Goal: Task Accomplishment & Management: Use online tool/utility

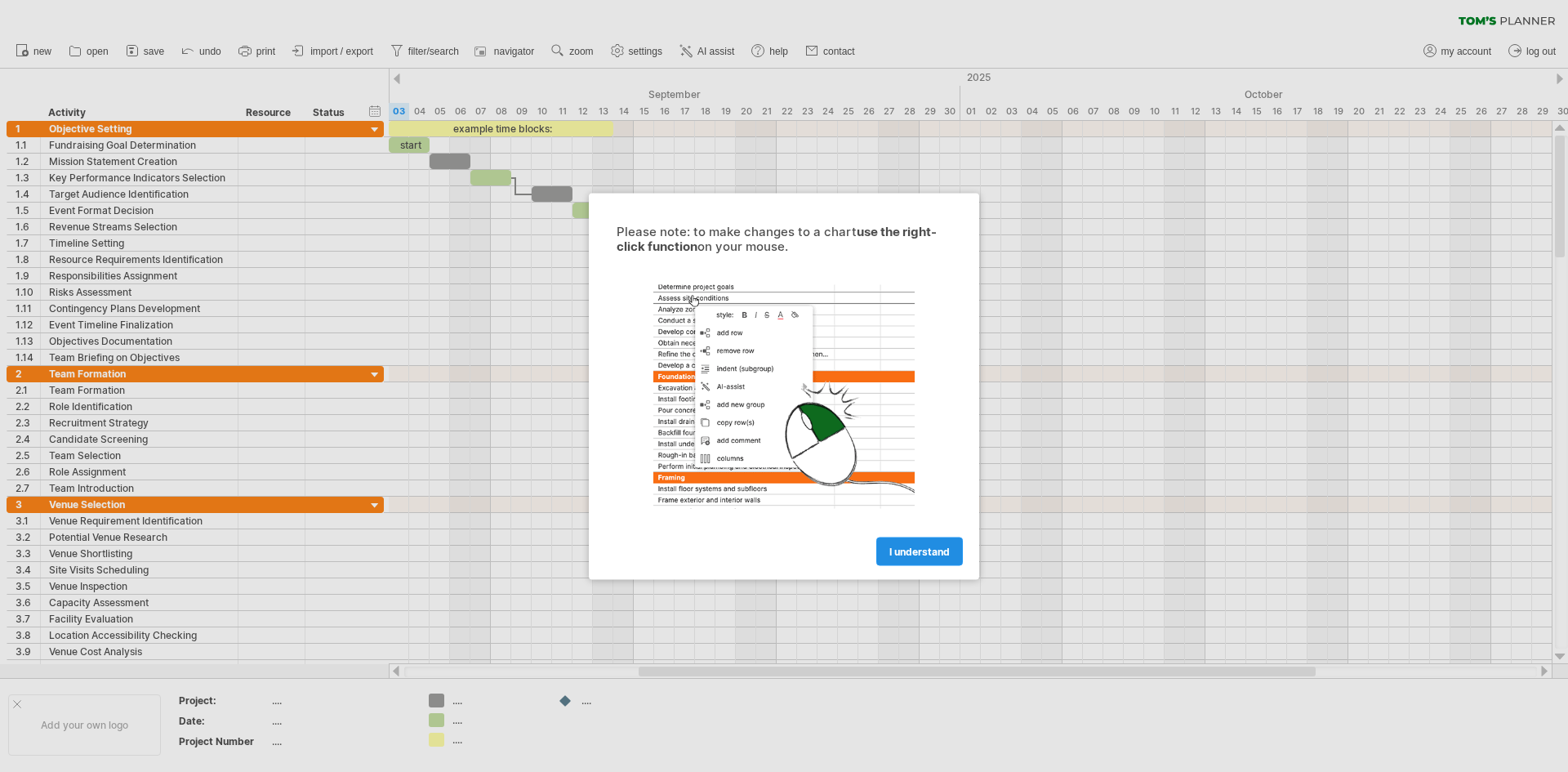
drag, startPoint x: 0, startPoint y: 0, endPoint x: 904, endPoint y: 550, distance: 1058.2
click at [904, 550] on span "I understand" at bounding box center [920, 551] width 61 height 12
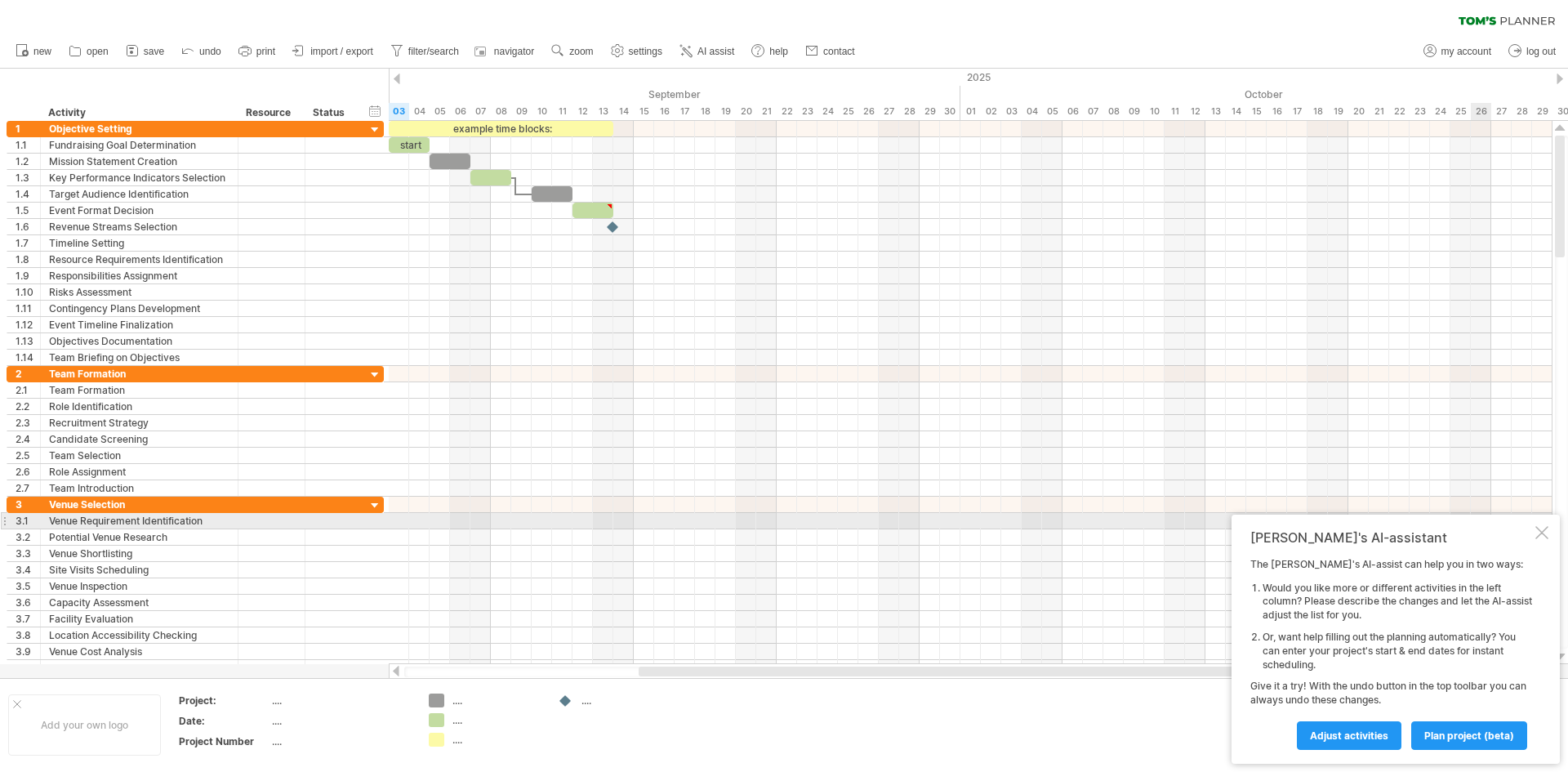
click at [1539, 528] on div at bounding box center [1542, 533] width 13 height 13
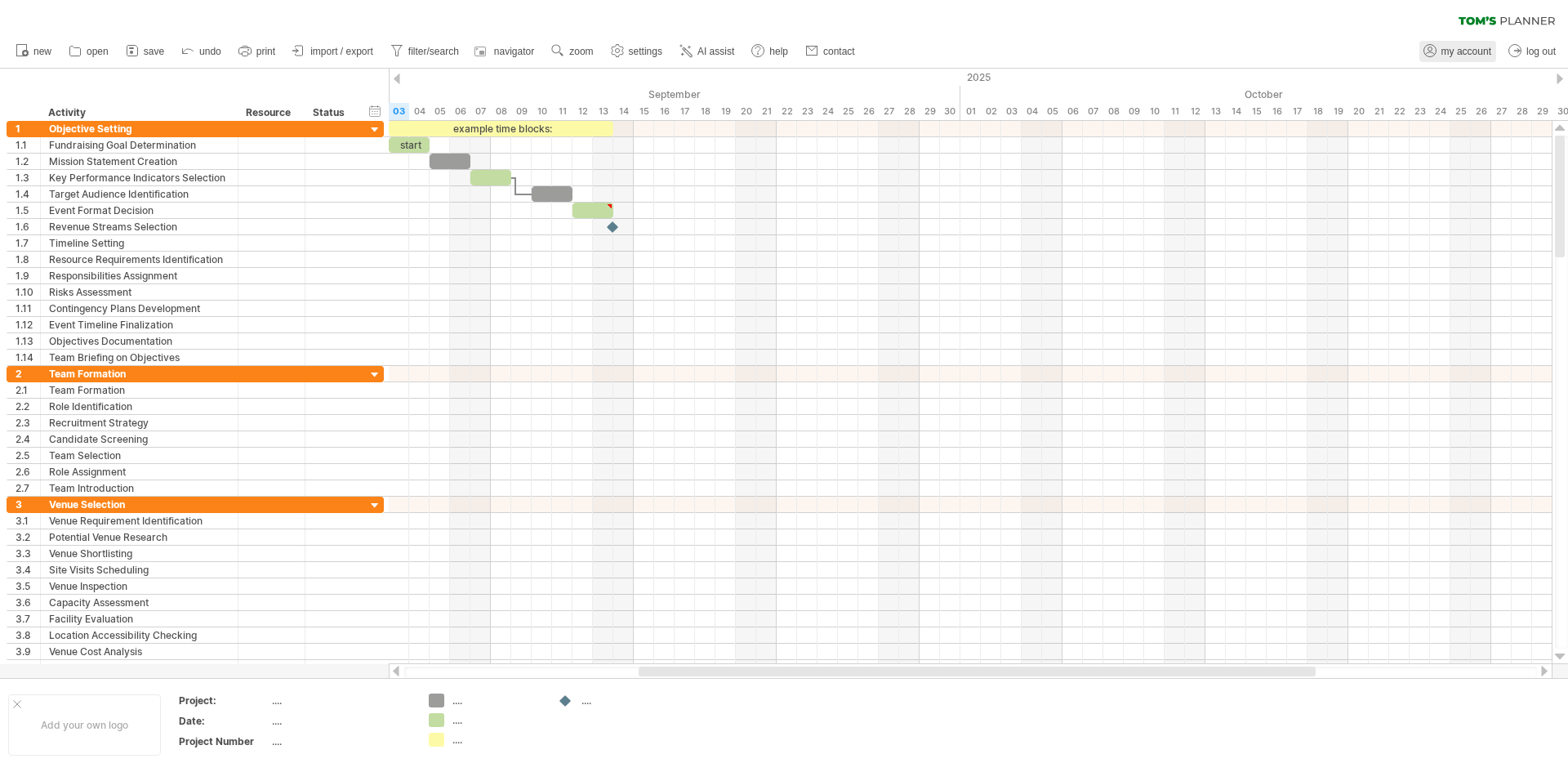
click at [1445, 51] on span "my account" at bounding box center [1466, 51] width 50 height 11
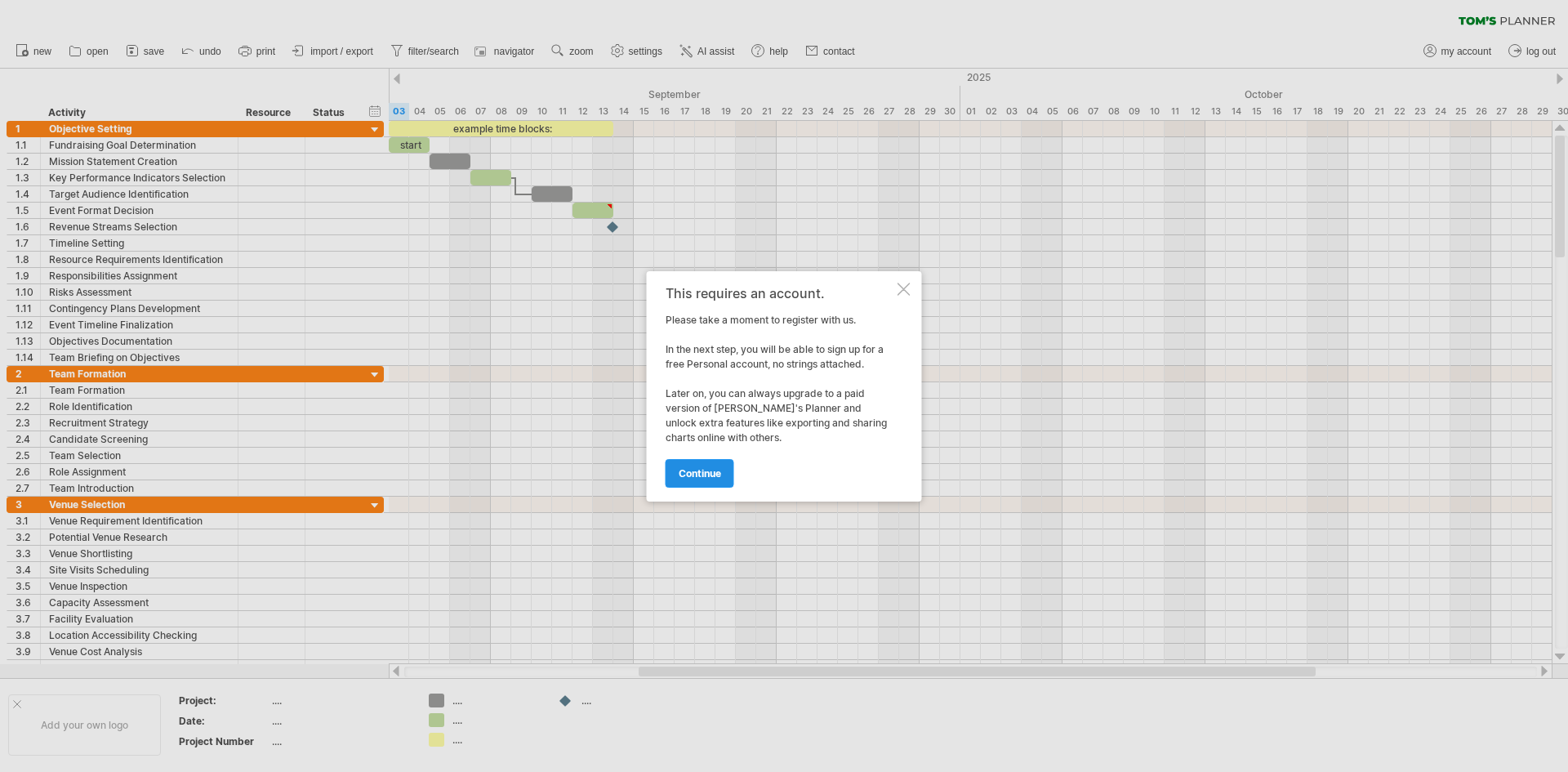
click at [687, 474] on span "continue" at bounding box center [699, 473] width 43 height 12
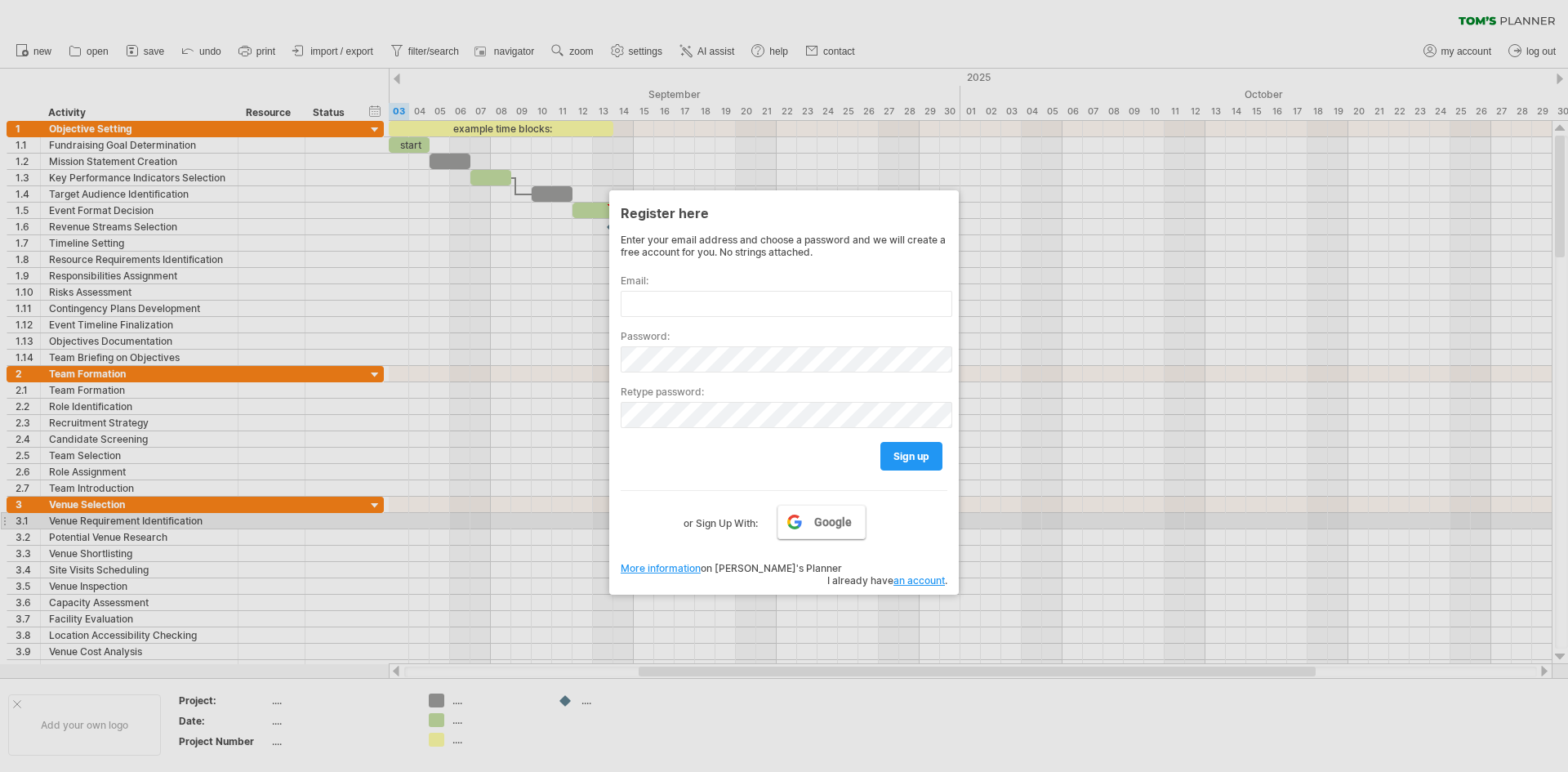
click at [850, 517] on span "Google" at bounding box center [834, 522] width 38 height 13
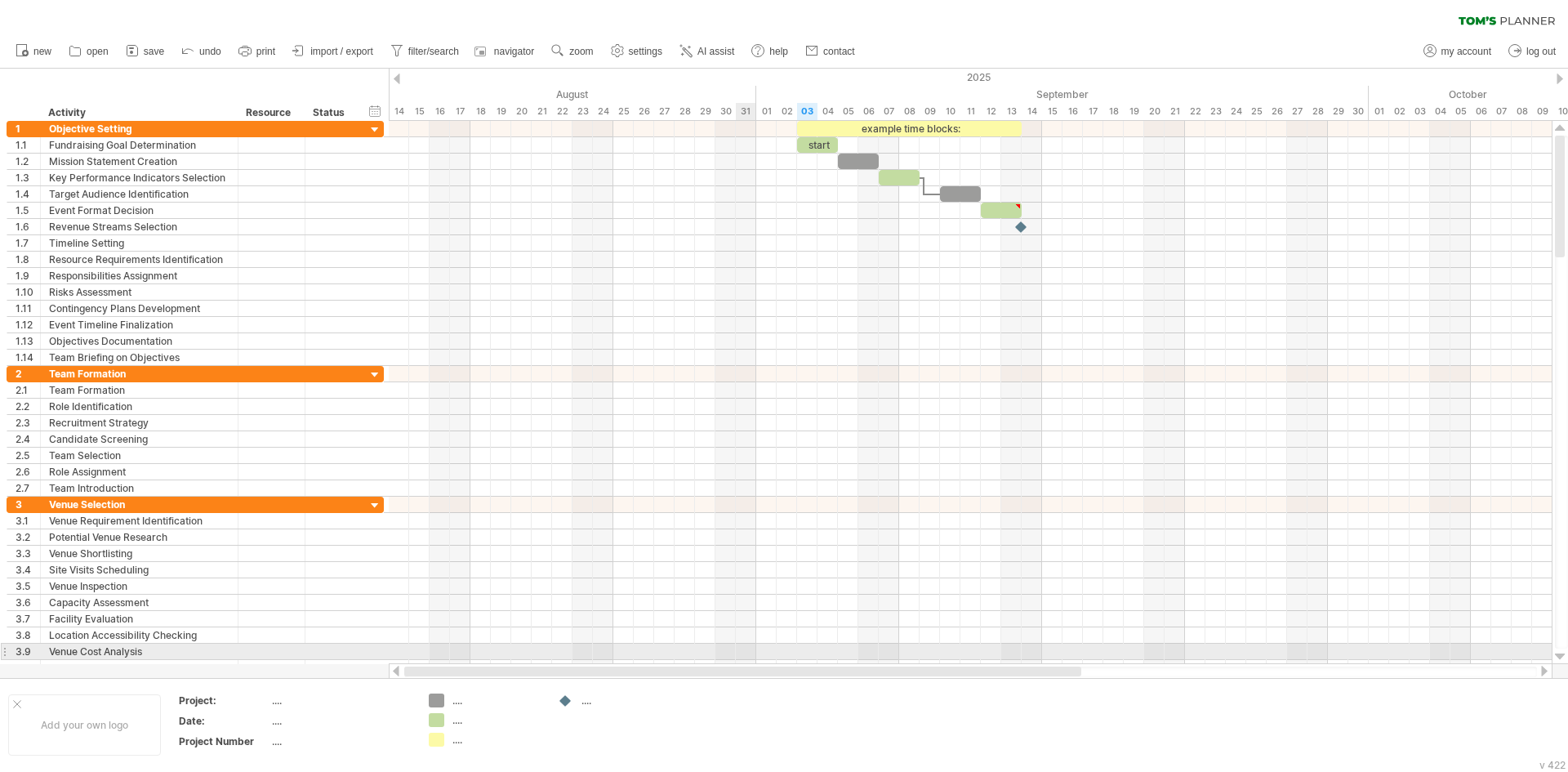
drag, startPoint x: 1244, startPoint y: 671, endPoint x: 737, endPoint y: 659, distance: 507.1
click at [737, 659] on div "Trying to reach [DOMAIN_NAME] Connected again... 0% clear filter new 1" at bounding box center [784, 386] width 1568 height 772
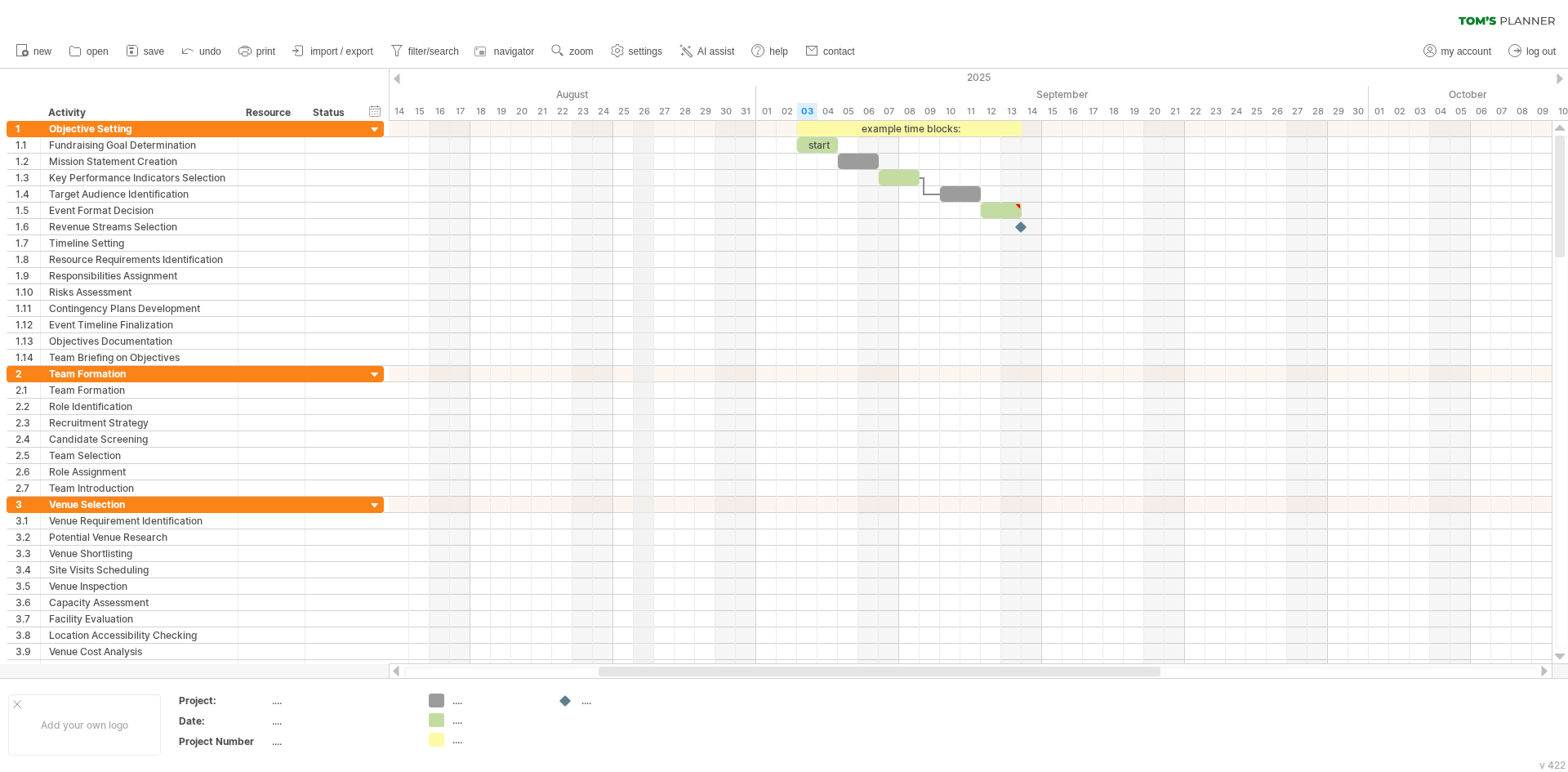
click at [639, 86] on div "August" at bounding box center [439, 95] width 633 height 17
click at [560, 88] on div "August" at bounding box center [439, 95] width 633 height 17
click at [567, 91] on div "August" at bounding box center [439, 95] width 633 height 17
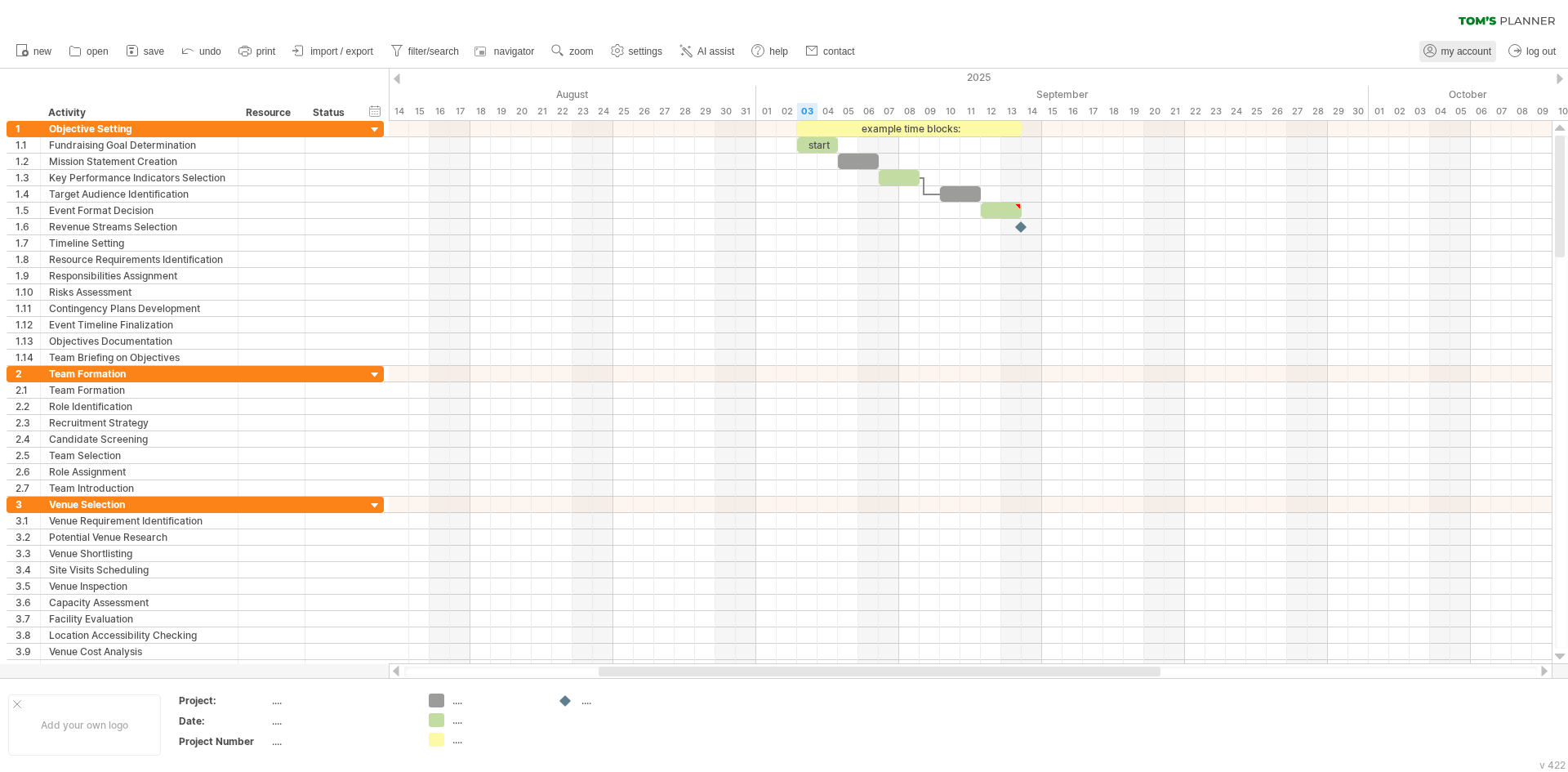
click at [1469, 55] on span "my account" at bounding box center [1466, 51] width 50 height 11
type input "**********"
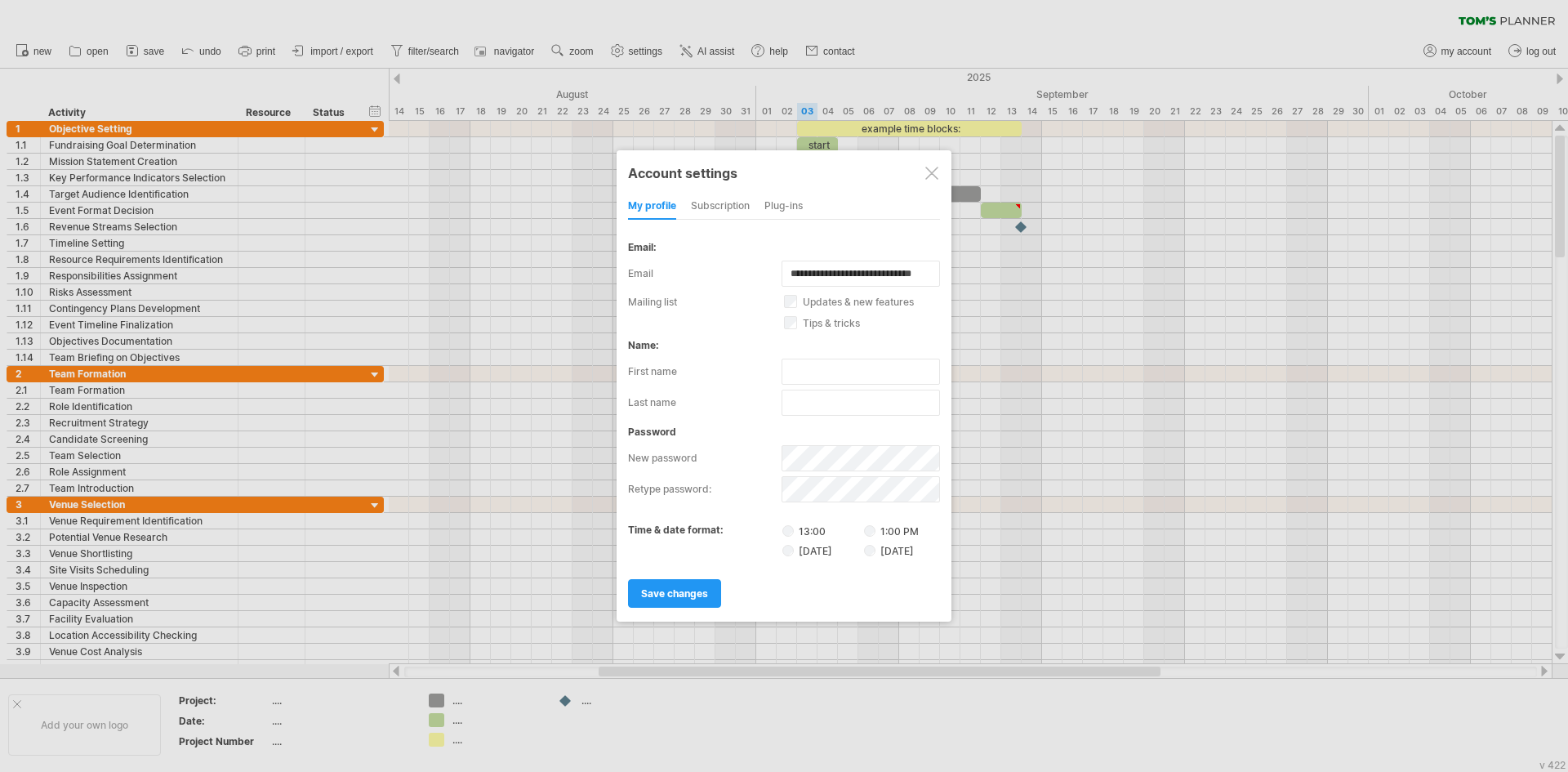
click at [707, 207] on div "subscription" at bounding box center [720, 207] width 59 height 26
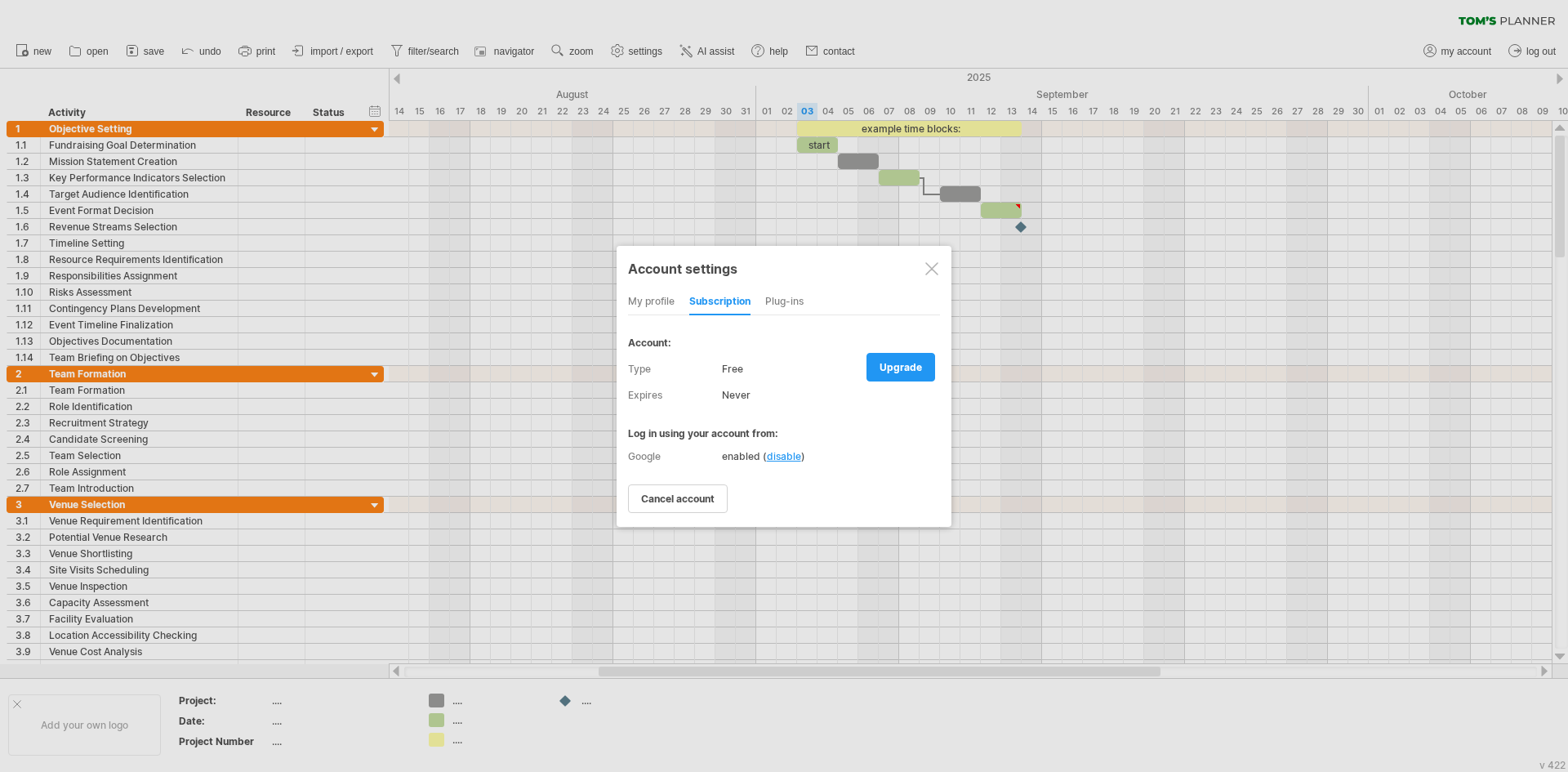
click at [647, 303] on div "my profile" at bounding box center [651, 303] width 46 height 26
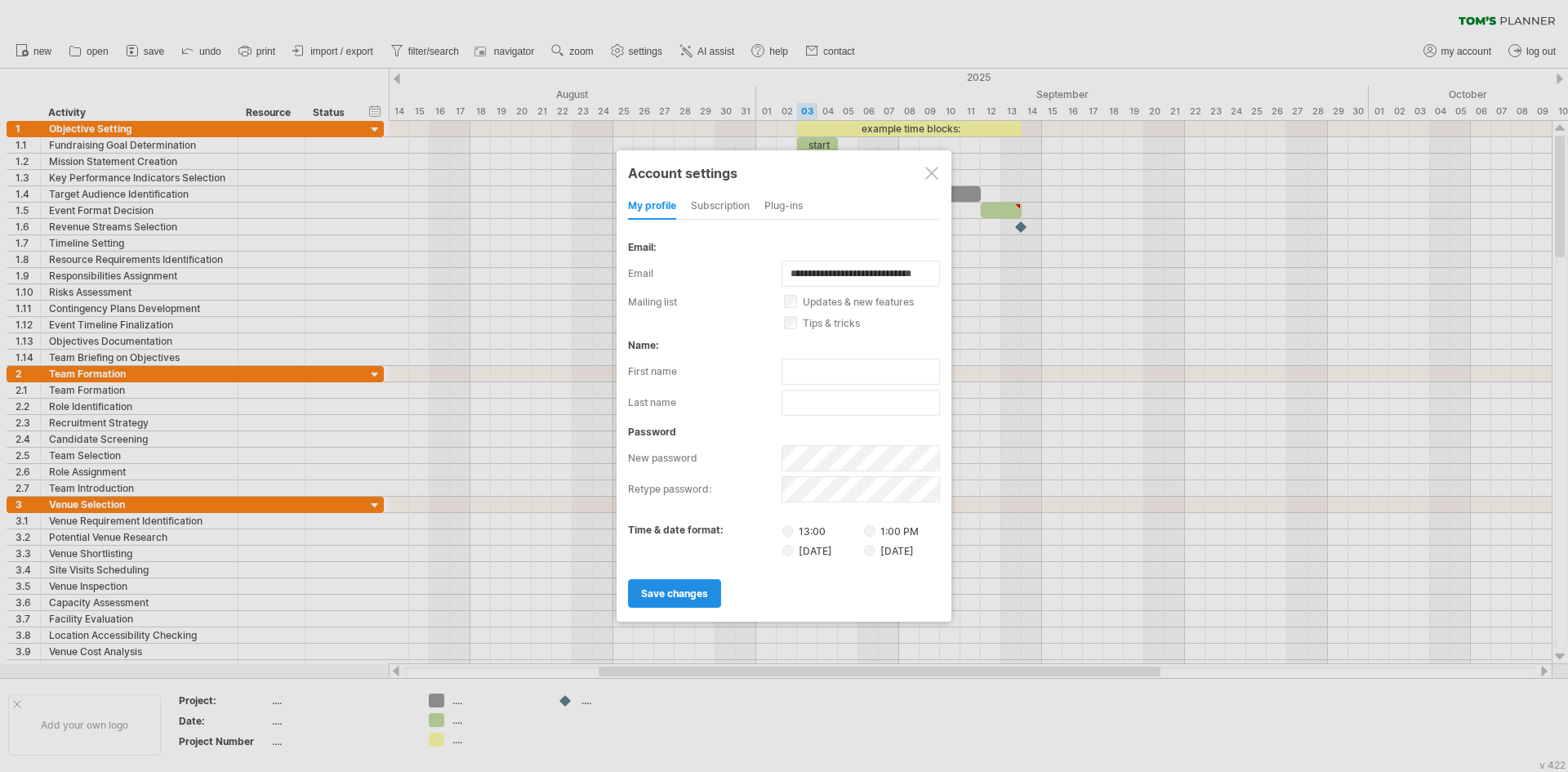
click at [683, 585] on link "save changes" at bounding box center [675, 593] width 93 height 28
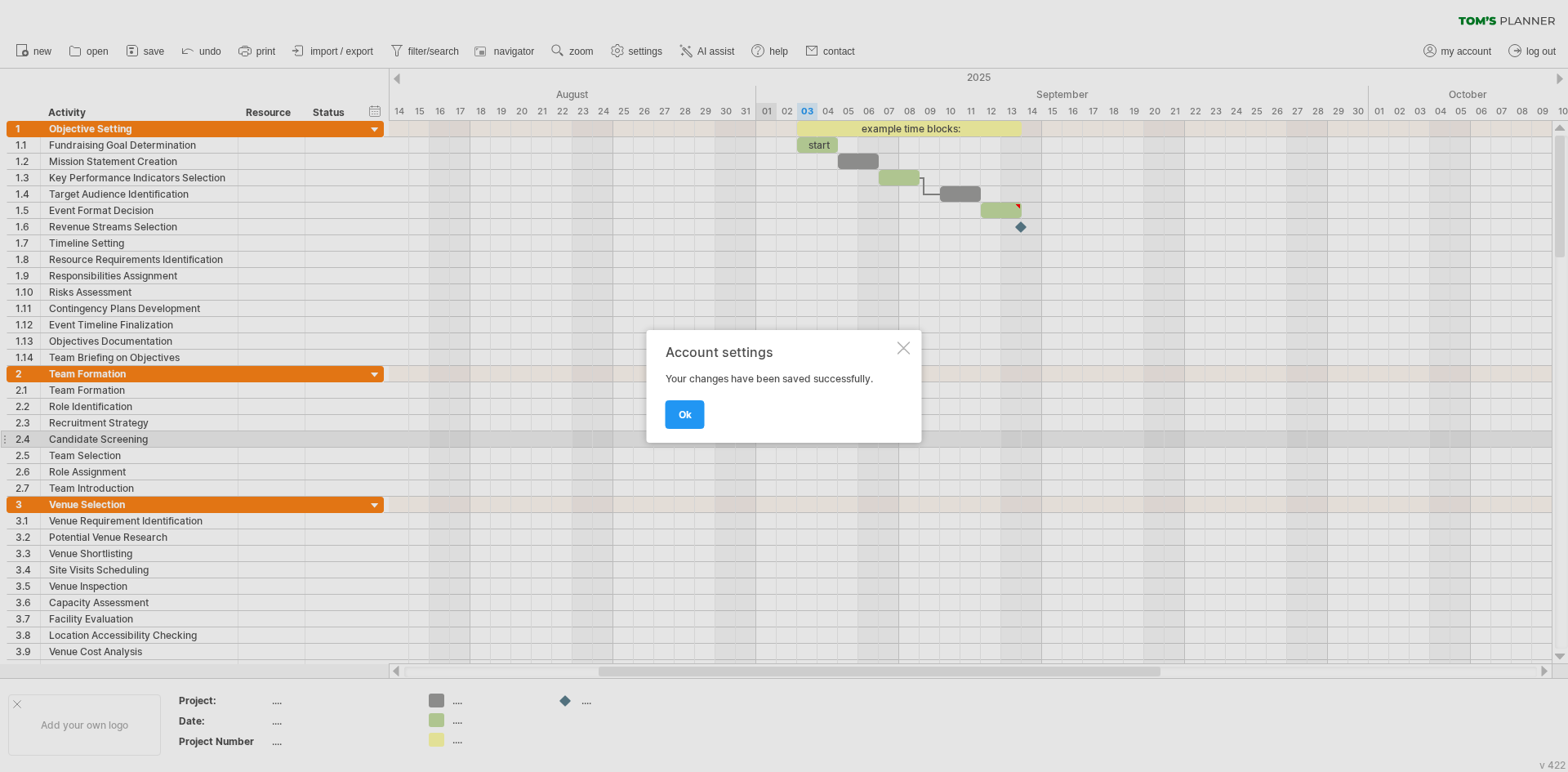
drag, startPoint x: 689, startPoint y: 419, endPoint x: 698, endPoint y: 403, distance: 18.4
click at [689, 418] on span "ok" at bounding box center [685, 414] width 13 height 12
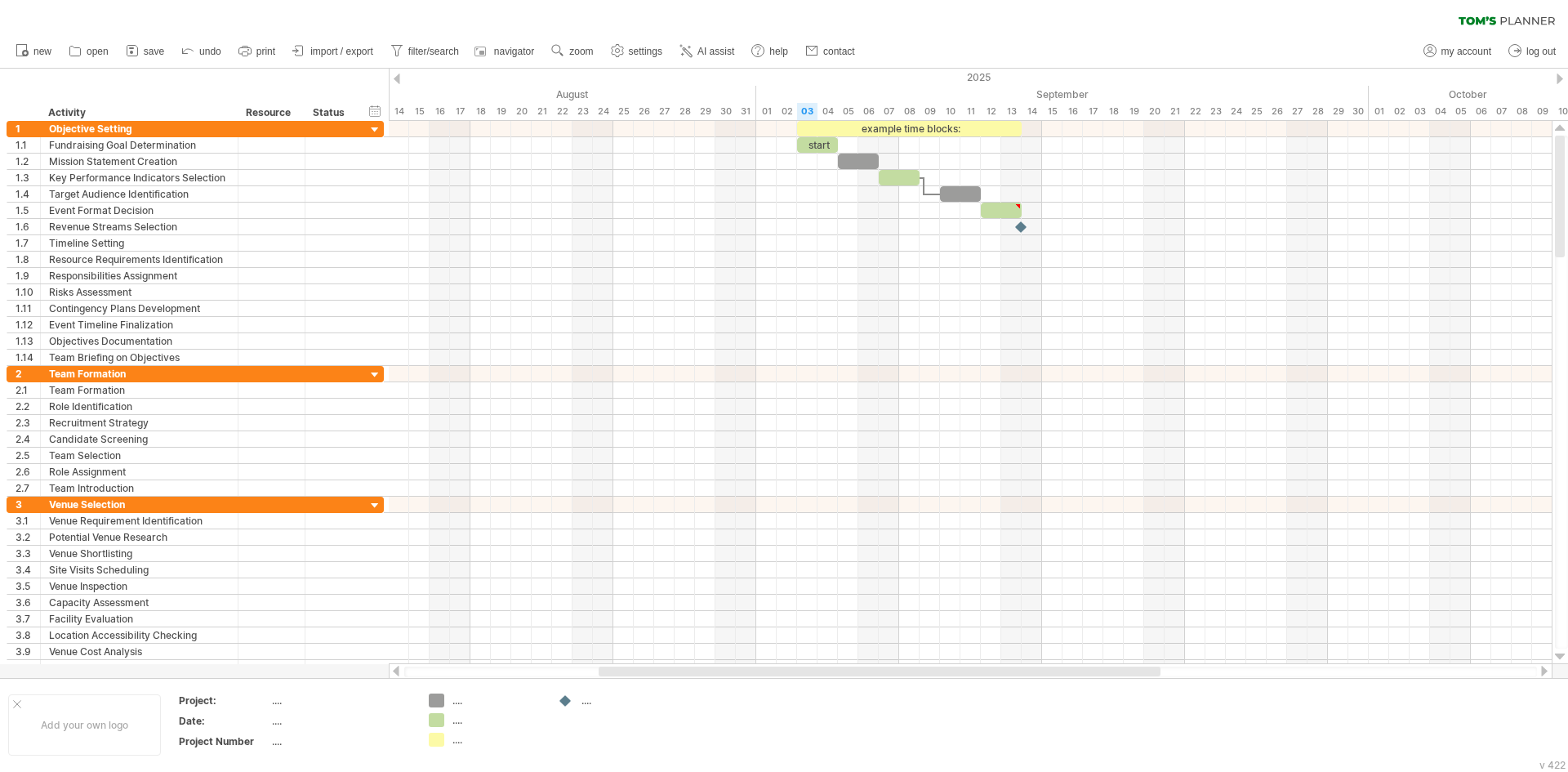
click at [409, 674] on div at bounding box center [970, 671] width 1133 height 10
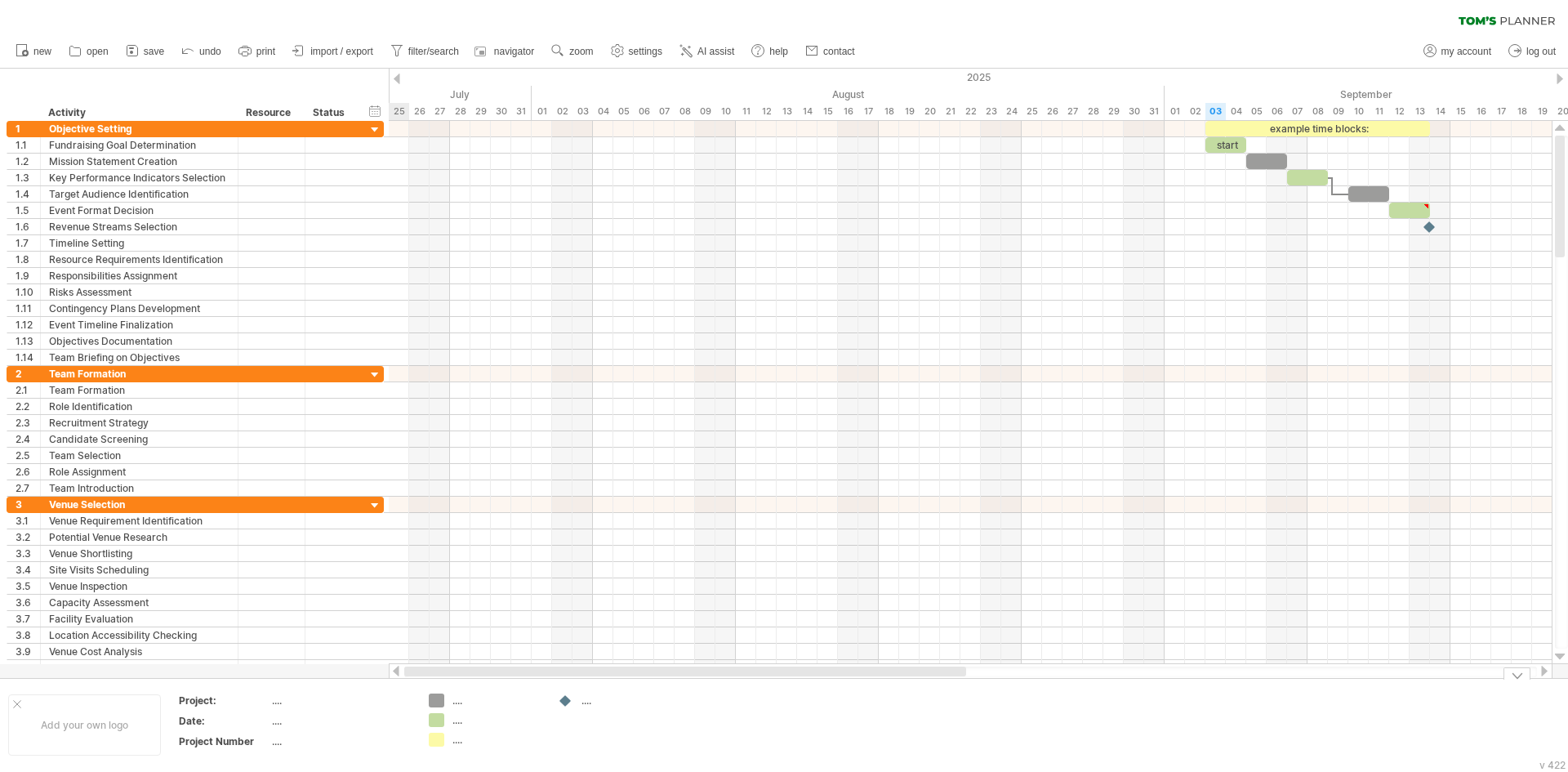
drag, startPoint x: 624, startPoint y: 675, endPoint x: 423, endPoint y: 681, distance: 201.1
click at [423, 681] on div "Trying to reach [DOMAIN_NAME] Connected again... 0% clear filter new 1" at bounding box center [784, 386] width 1568 height 772
click at [479, 92] on div "July" at bounding box center [215, 95] width 633 height 17
click at [467, 92] on div "July" at bounding box center [215, 95] width 633 height 17
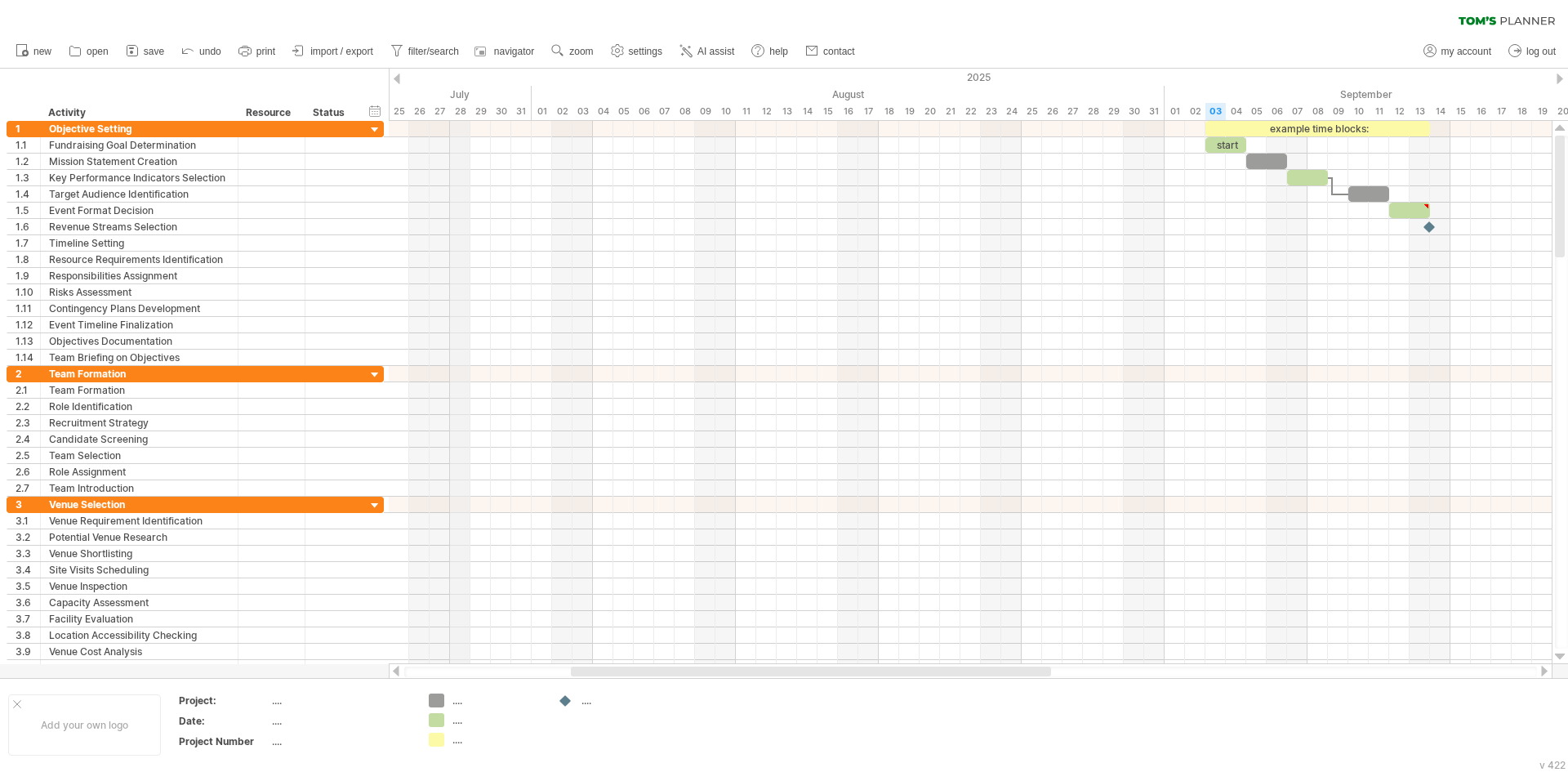
click at [450, 93] on div "July" at bounding box center [215, 95] width 633 height 17
click at [397, 82] on div at bounding box center [396, 79] width 7 height 10
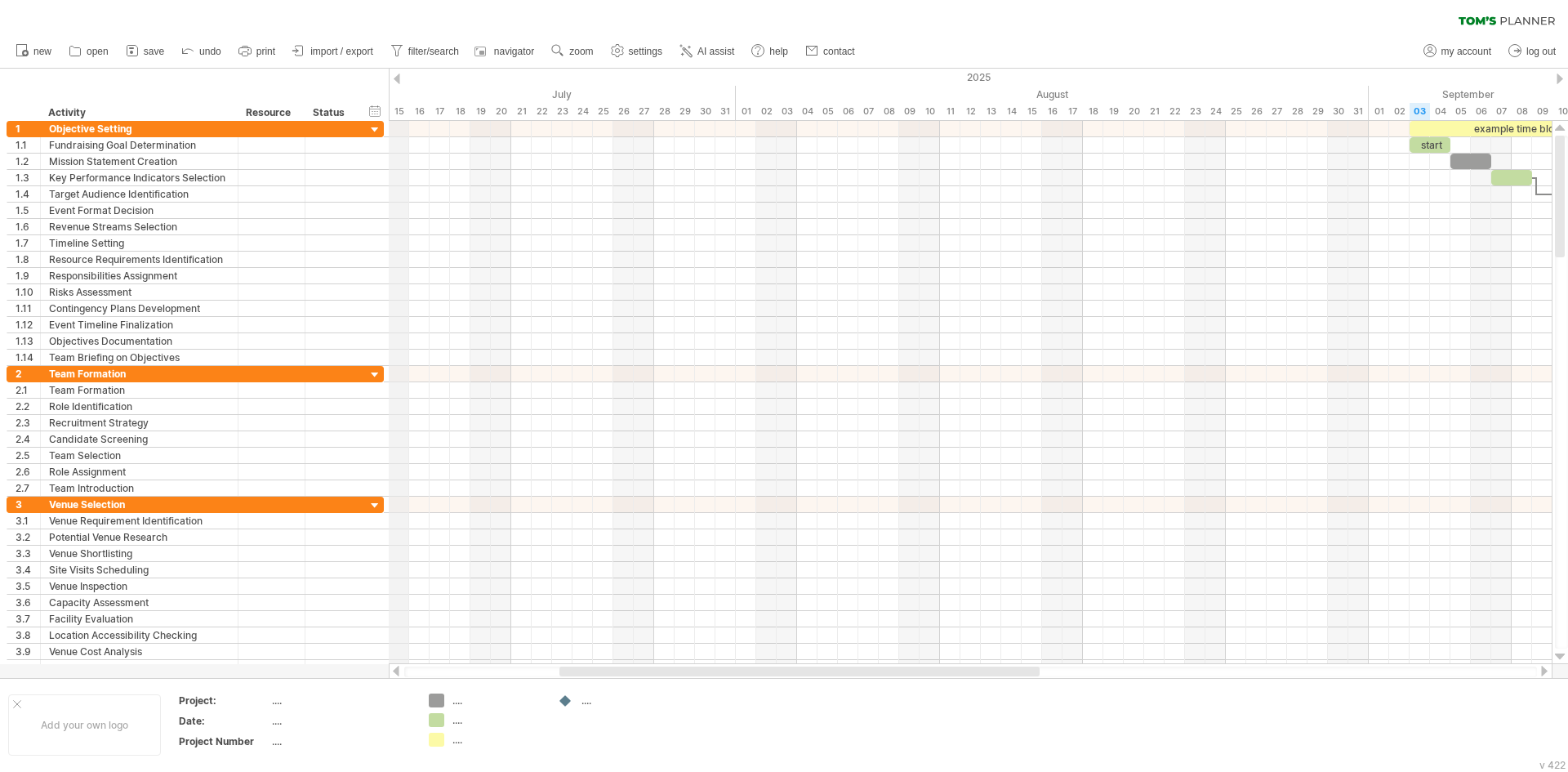
click at [398, 81] on div at bounding box center [396, 79] width 7 height 10
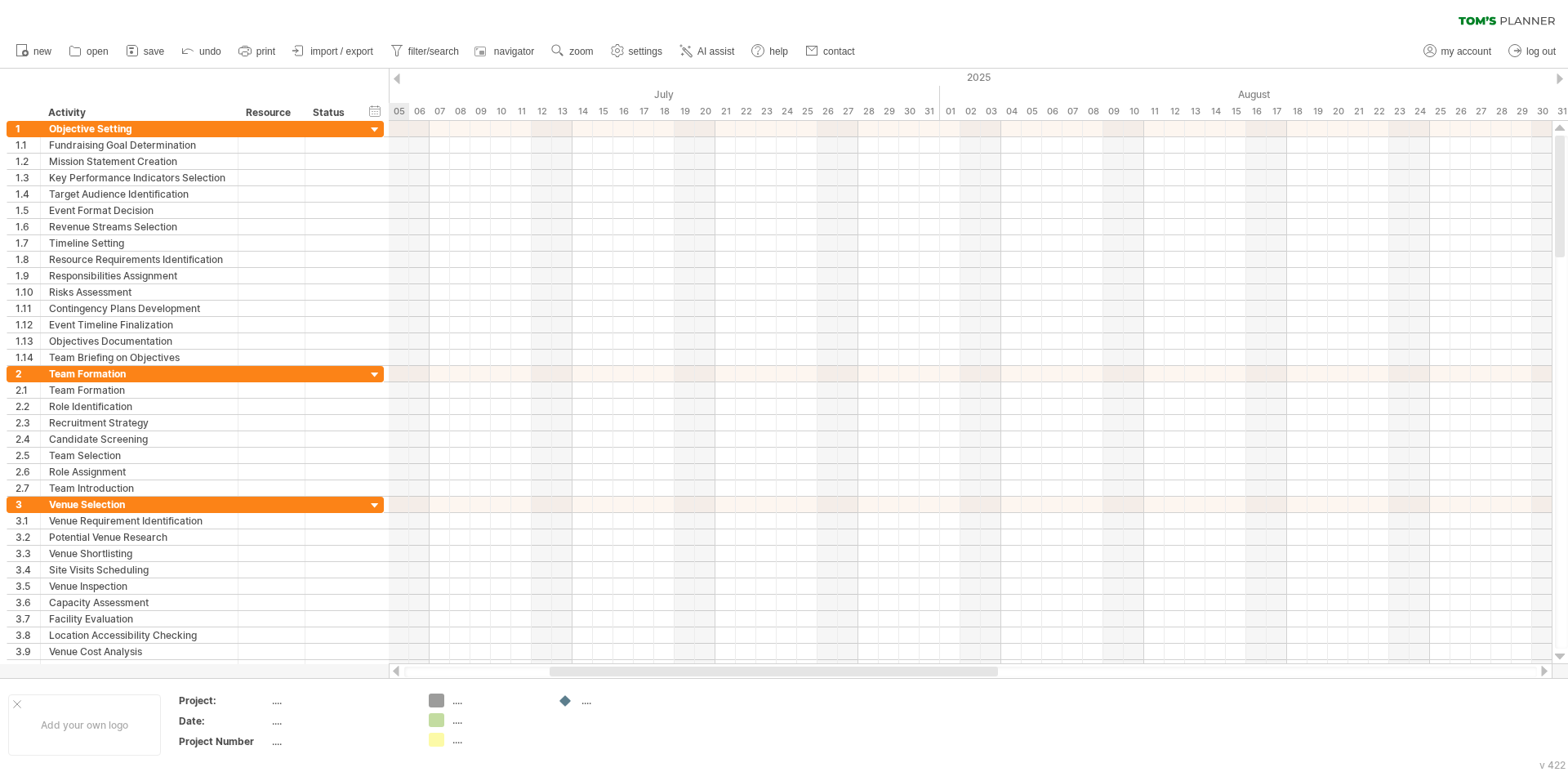
click at [398, 81] on div at bounding box center [396, 79] width 7 height 10
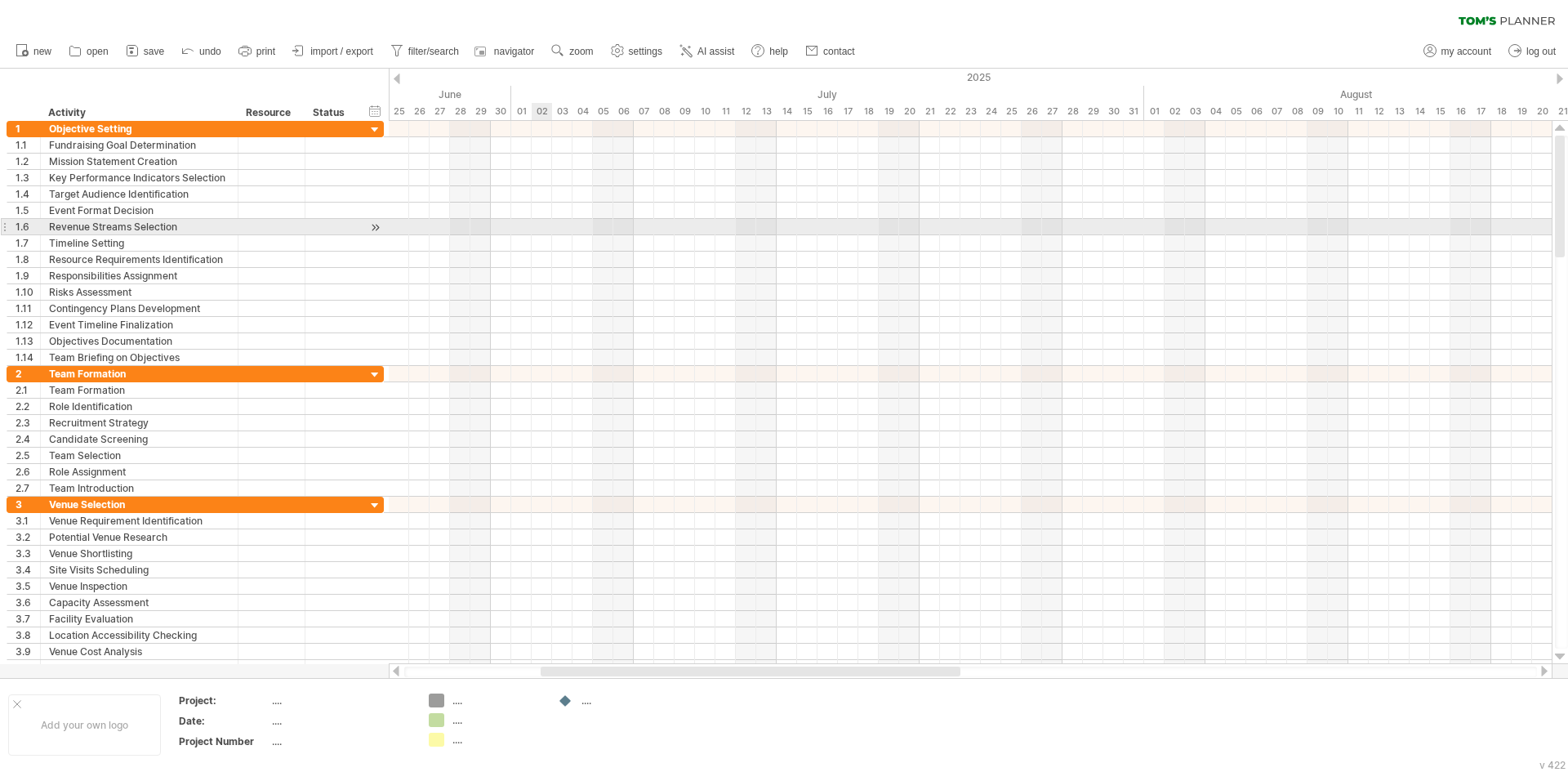
drag, startPoint x: 586, startPoint y: 225, endPoint x: 449, endPoint y: 230, distance: 137.1
click at [448, 230] on div at bounding box center [970, 226] width 1163 height 16
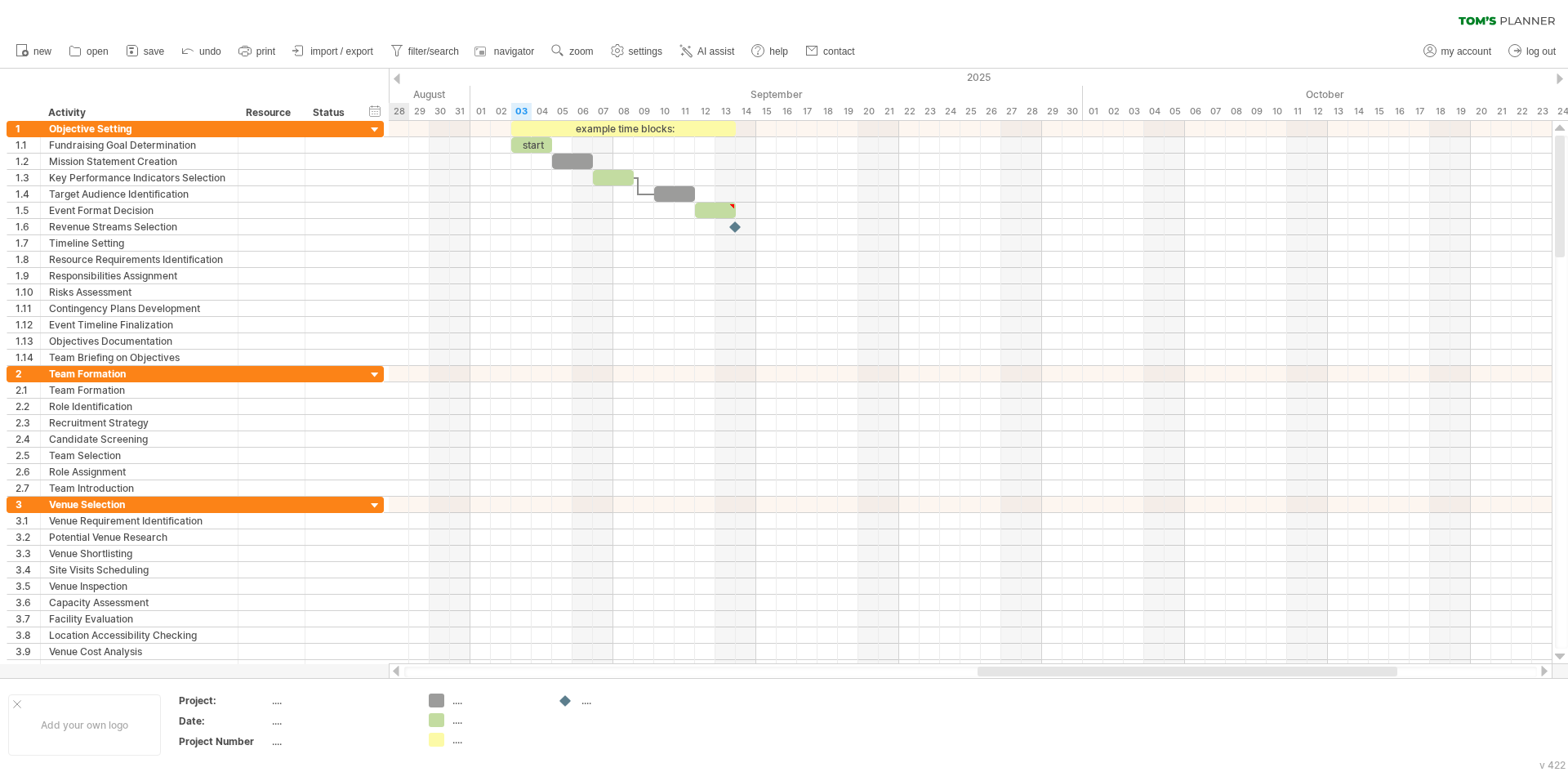
drag, startPoint x: 582, startPoint y: 673, endPoint x: 1018, endPoint y: 673, distance: 436.0
click at [1018, 673] on div at bounding box center [1188, 671] width 420 height 9
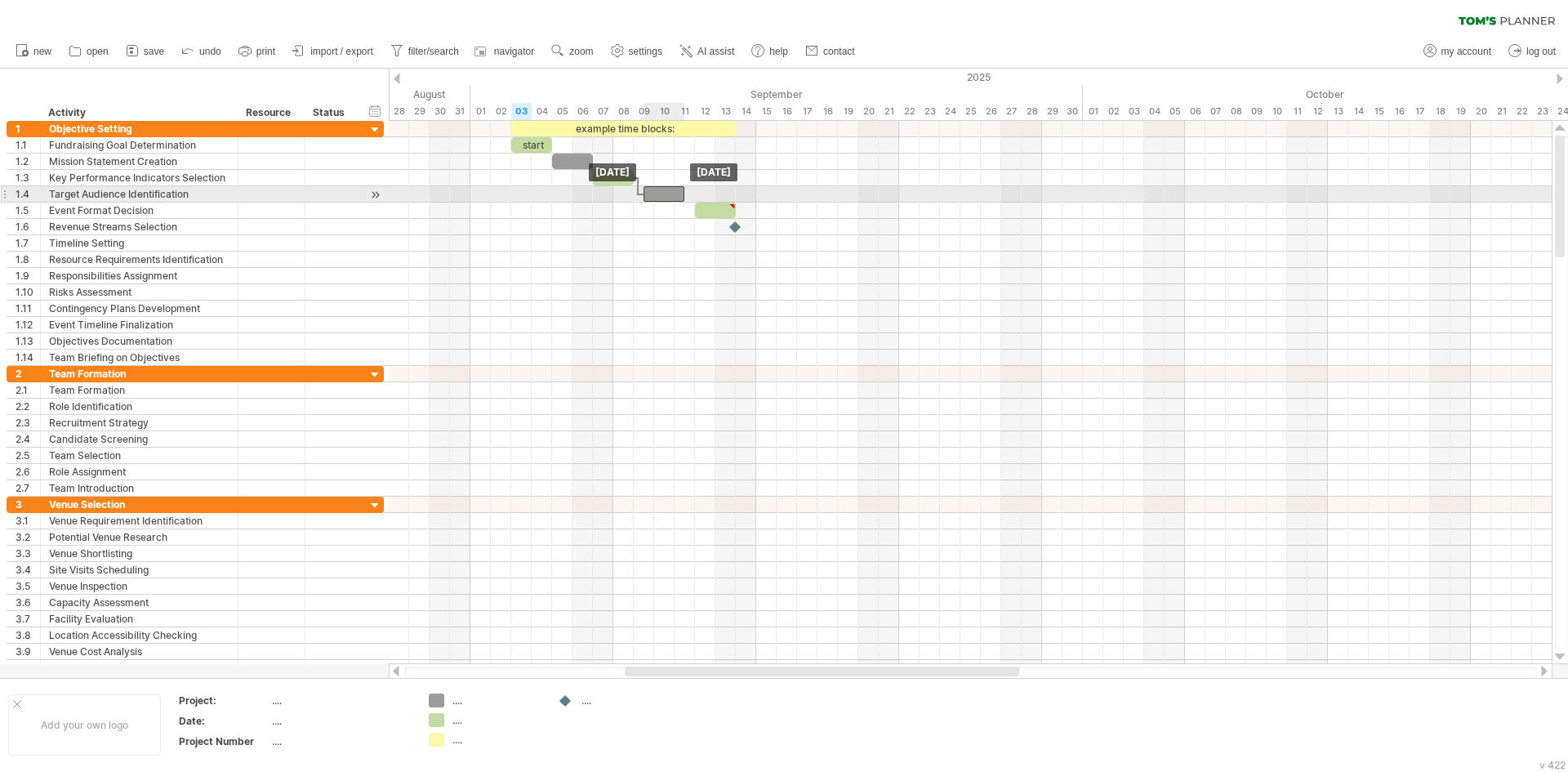
drag, startPoint x: 678, startPoint y: 197, endPoint x: 665, endPoint y: 194, distance: 13.3
click at [665, 194] on div at bounding box center [663, 194] width 41 height 15
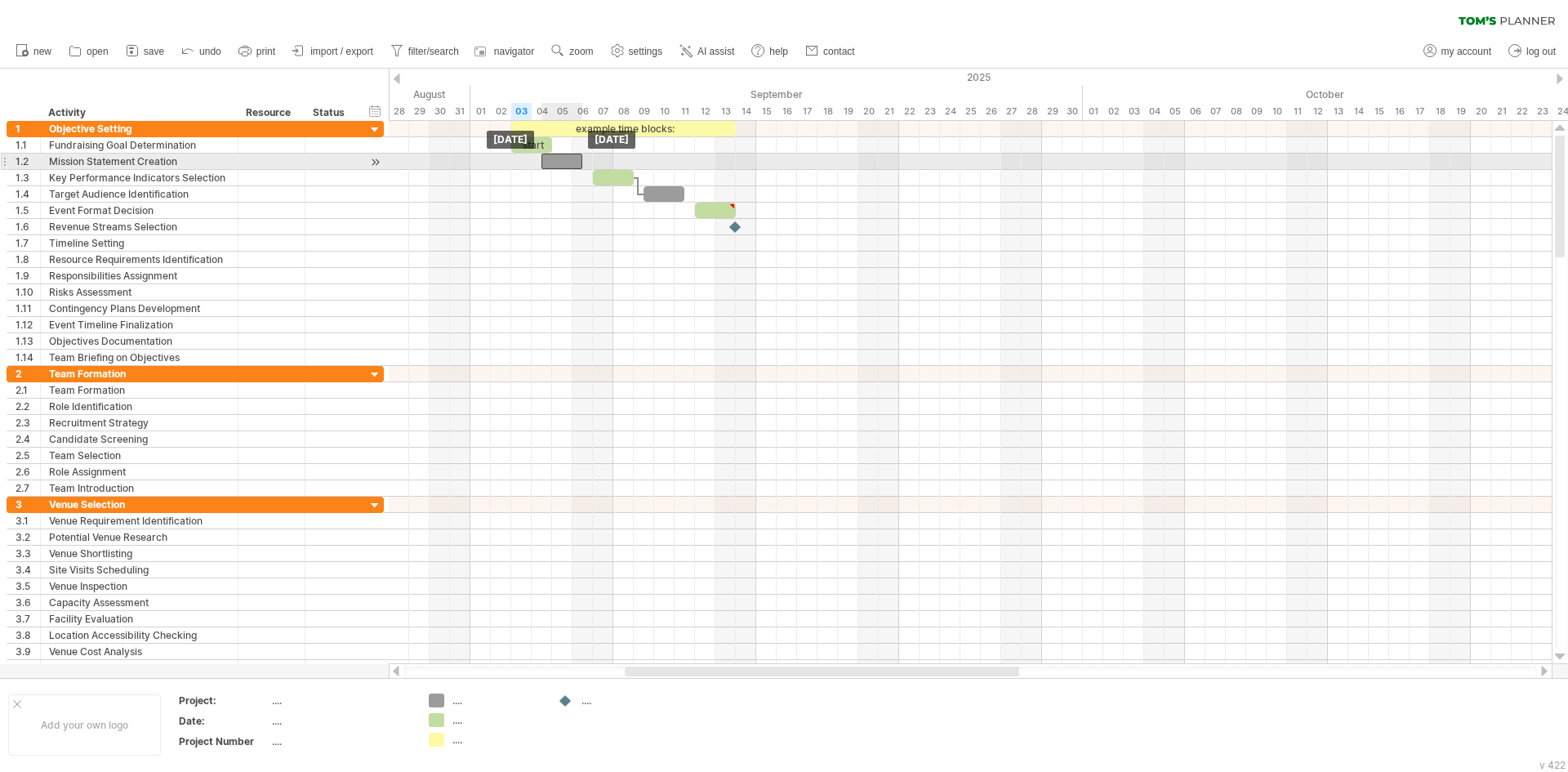
click at [573, 158] on div at bounding box center [561, 161] width 41 height 15
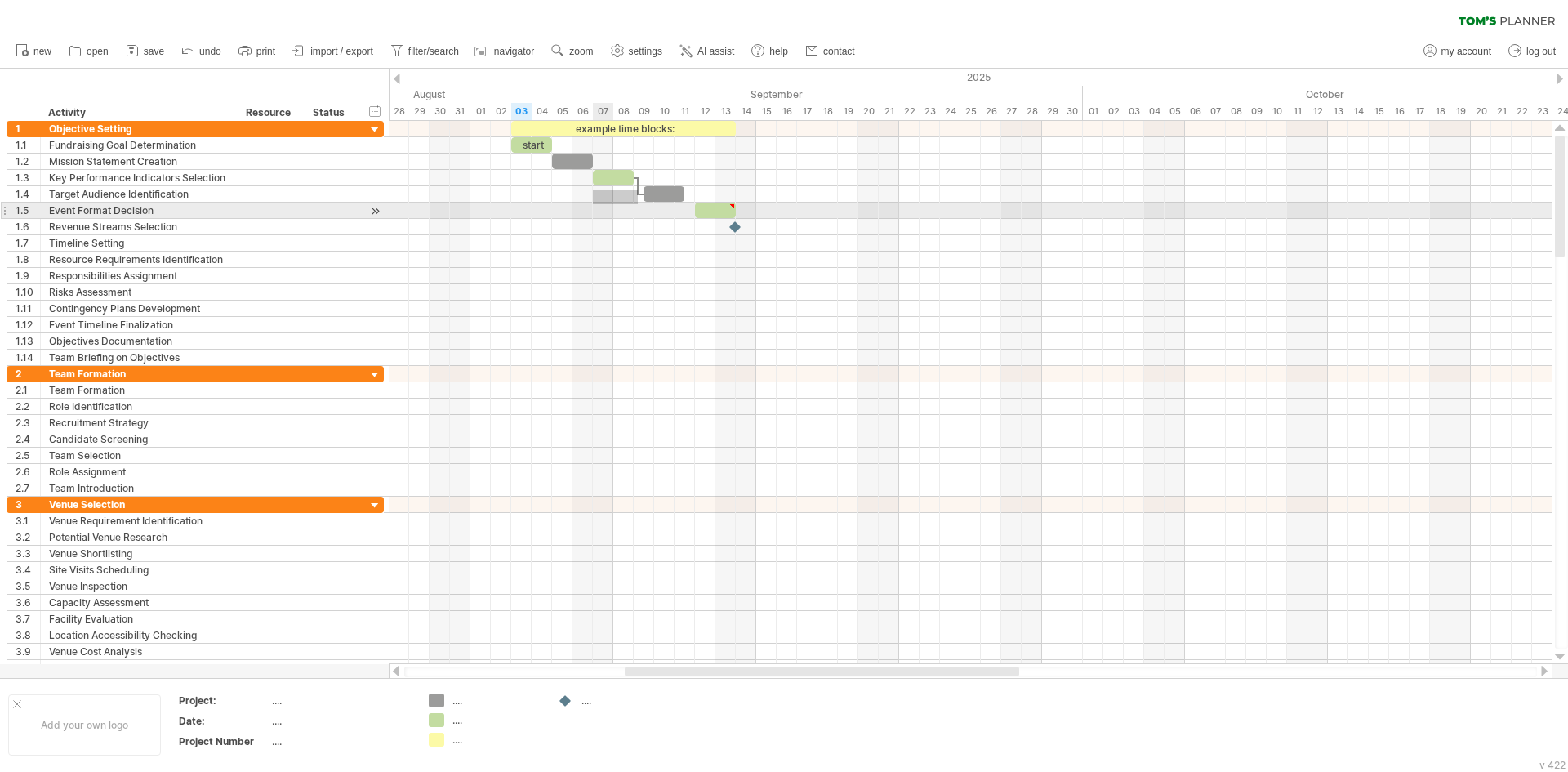
drag, startPoint x: 638, startPoint y: 190, endPoint x: 633, endPoint y: 200, distance: 11.2
click at [633, 200] on div "example time blocks: start [DATE] [DATE]" at bounding box center [970, 393] width 1163 height 543
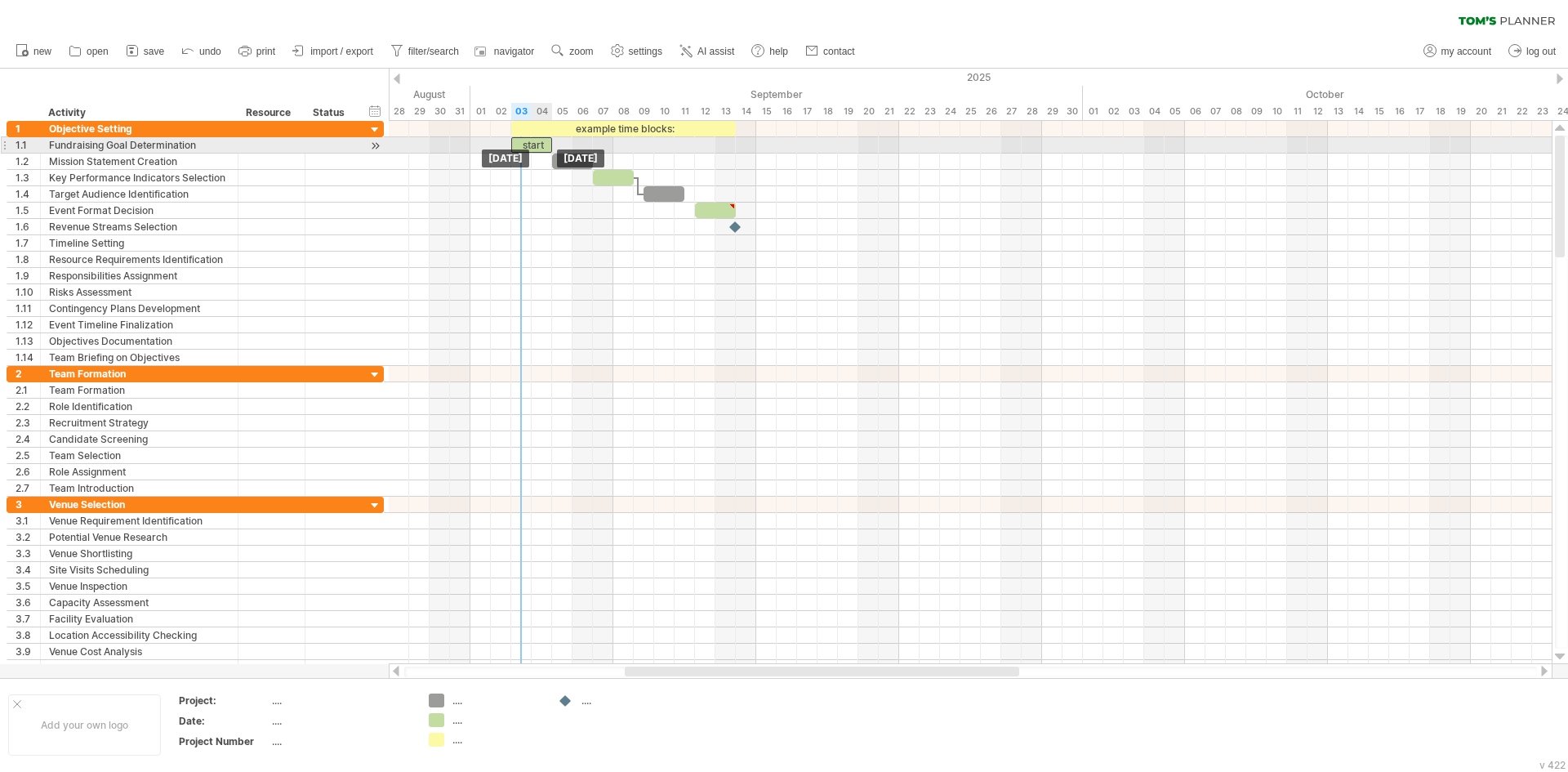
click at [529, 146] on div "start" at bounding box center [531, 145] width 41 height 15
click at [542, 144] on div "*****" at bounding box center [531, 145] width 41 height 15
click at [559, 161] on div at bounding box center [572, 161] width 41 height 15
click at [528, 140] on div "*****" at bounding box center [531, 145] width 41 height 15
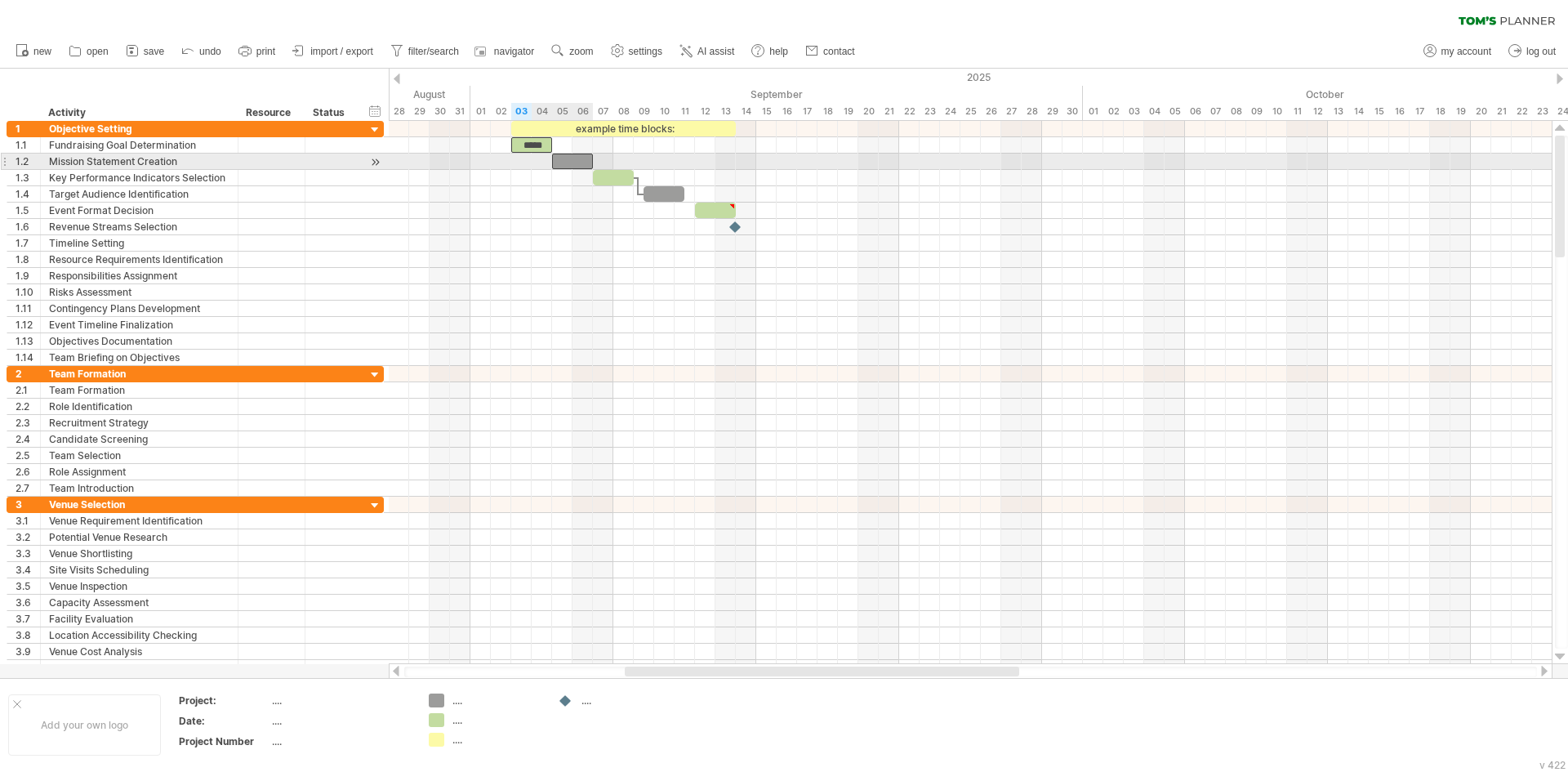
click at [564, 160] on div at bounding box center [572, 161] width 41 height 15
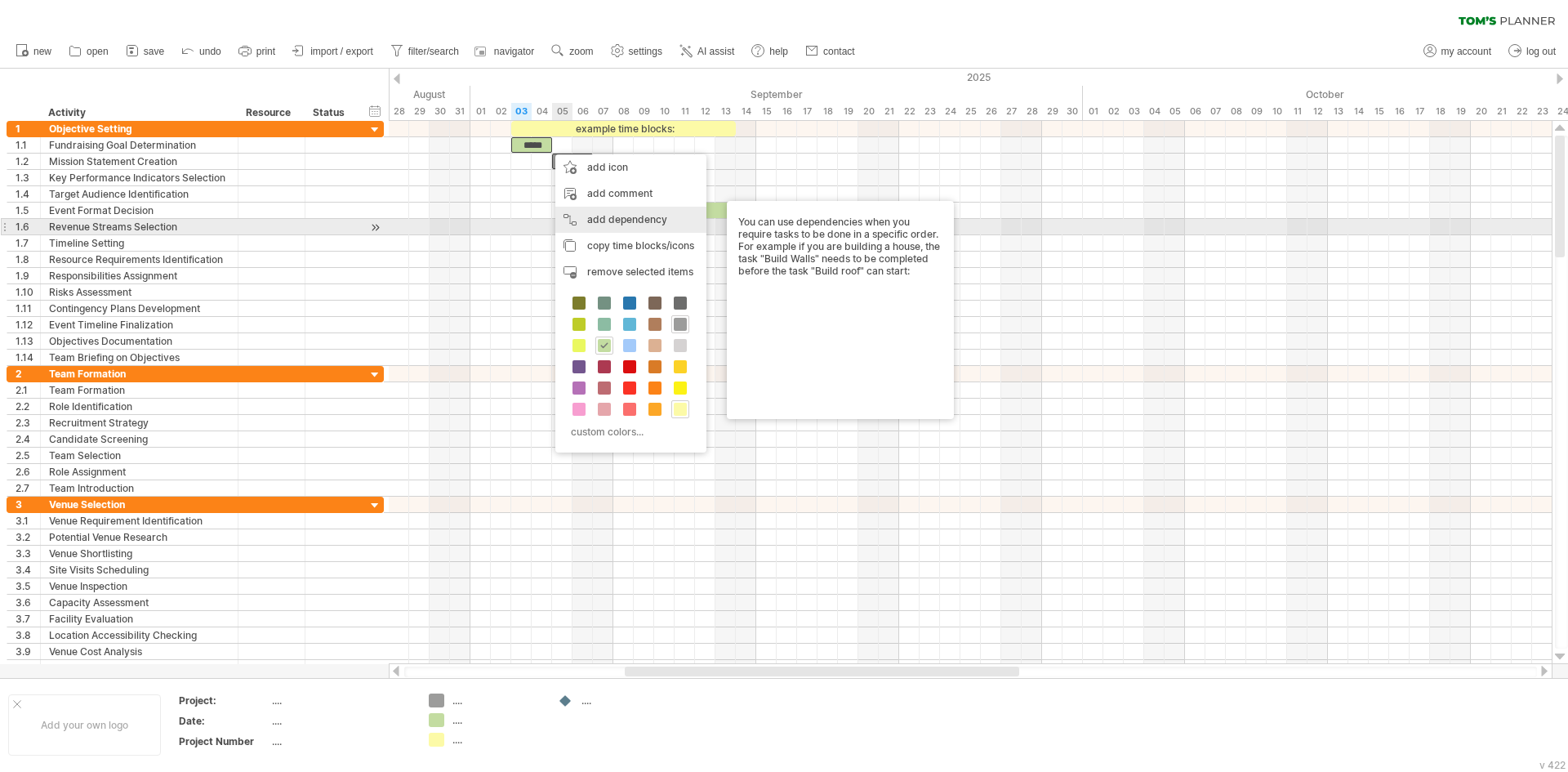
click at [673, 223] on div "add dependency You can use dependencies when you require tasks to be done in a …" at bounding box center [631, 219] width 151 height 26
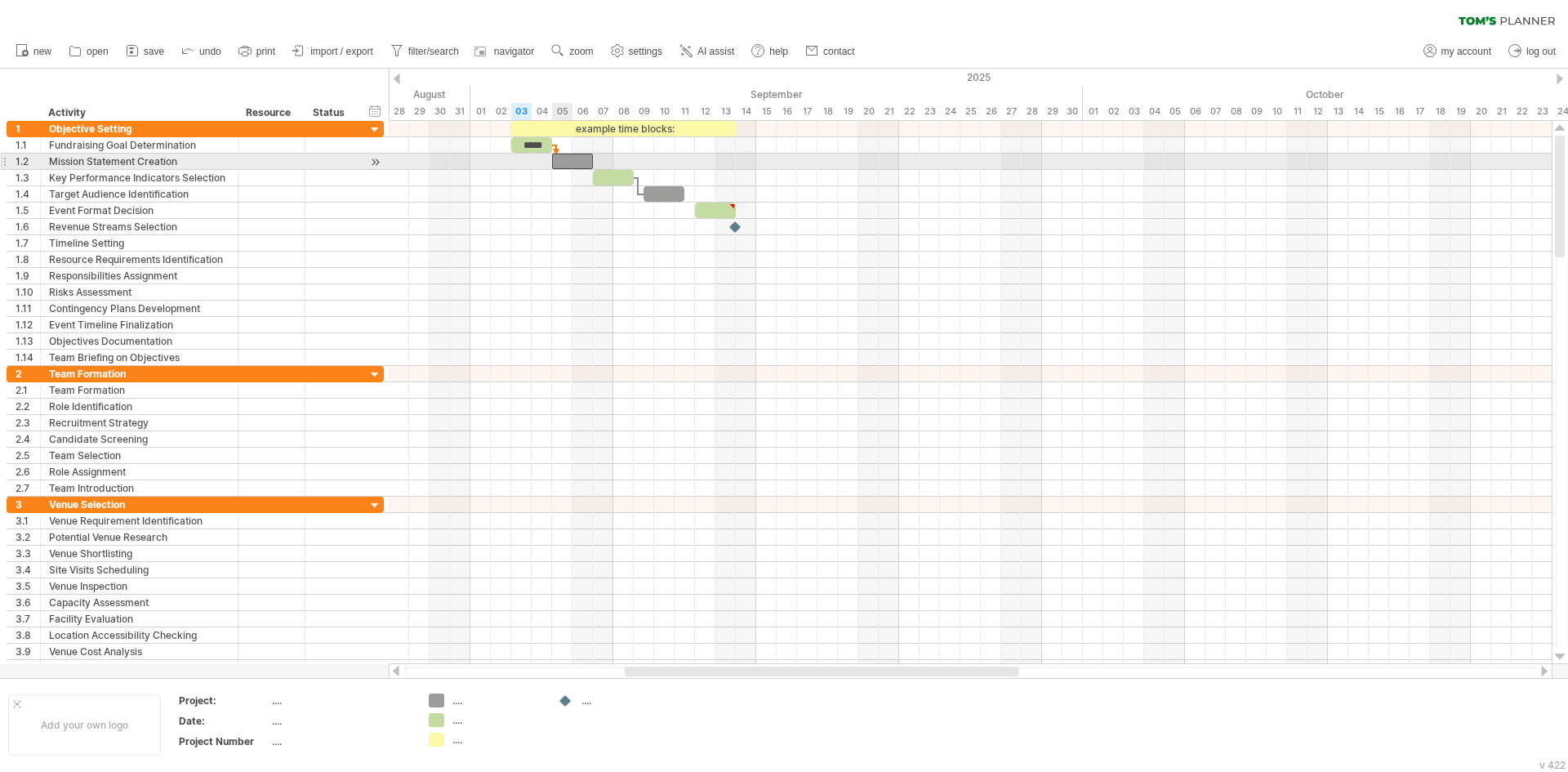
click at [561, 158] on div at bounding box center [572, 161] width 41 height 15
drag, startPoint x: 554, startPoint y: 147, endPoint x: 628, endPoint y: 162, distance: 75.5
click at [628, 162] on div "example time blocks: ***** [DATE] - 5.5 days [DATE]" at bounding box center [970, 393] width 1163 height 543
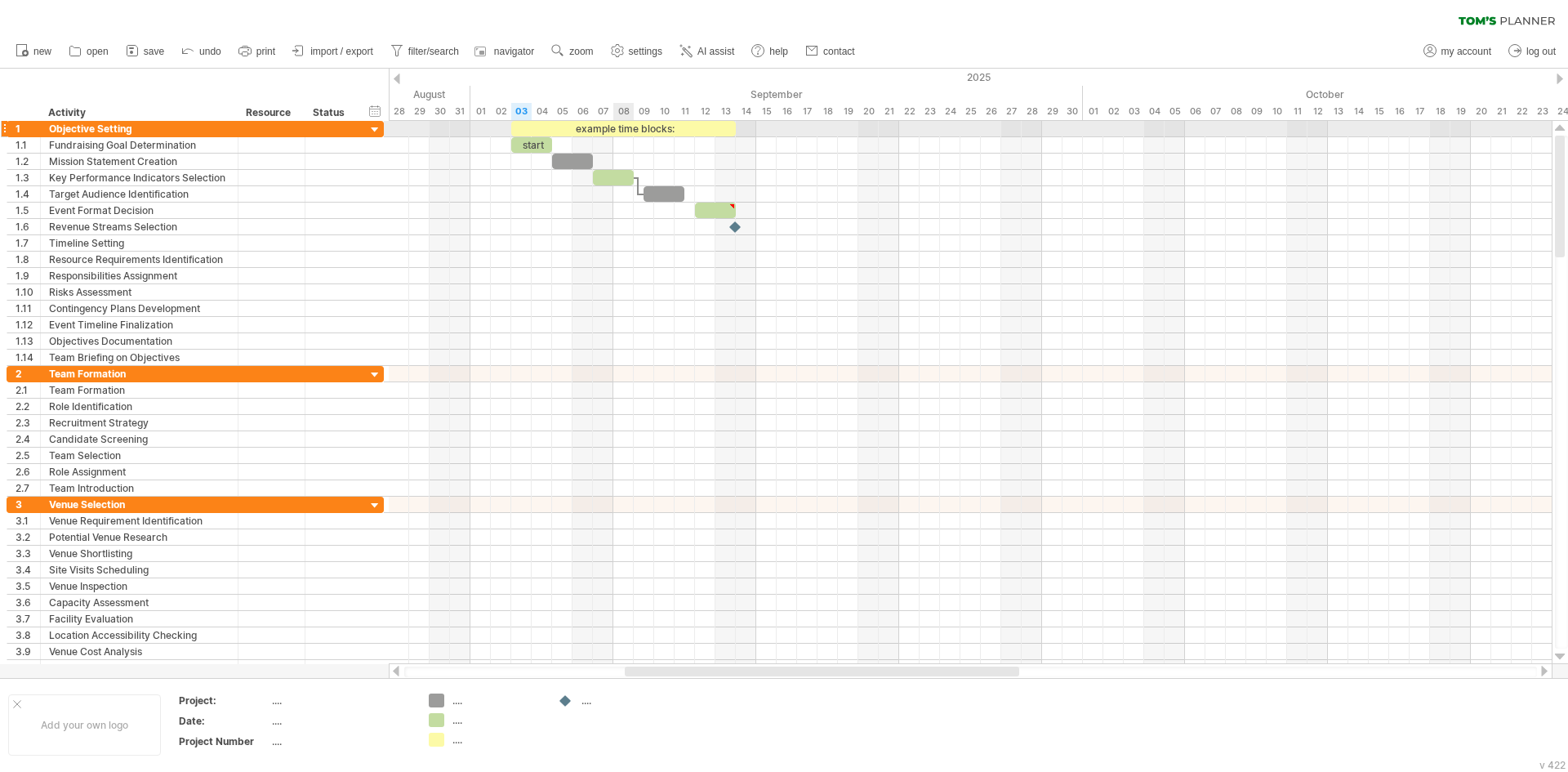
click at [625, 130] on div "example time blocks:" at bounding box center [623, 129] width 224 height 15
click at [660, 128] on div "**********" at bounding box center [623, 129] width 224 height 15
drag, startPoint x: 678, startPoint y: 128, endPoint x: 701, endPoint y: 126, distance: 23.1
click at [701, 126] on div "**********" at bounding box center [643, 129] width 224 height 15
click at [376, 124] on div at bounding box center [375, 130] width 15 height 15
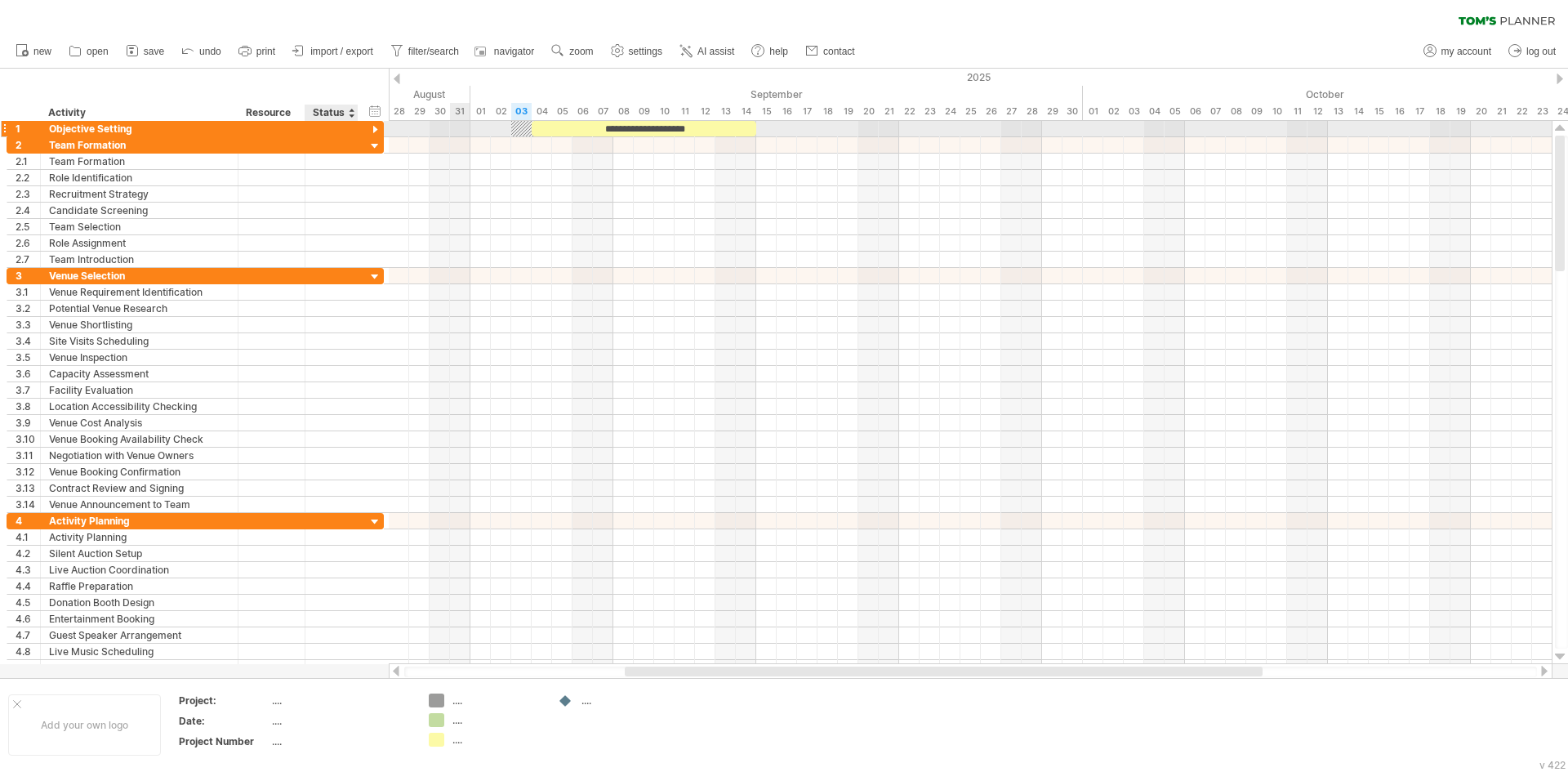
click at [376, 123] on div at bounding box center [375, 130] width 15 height 15
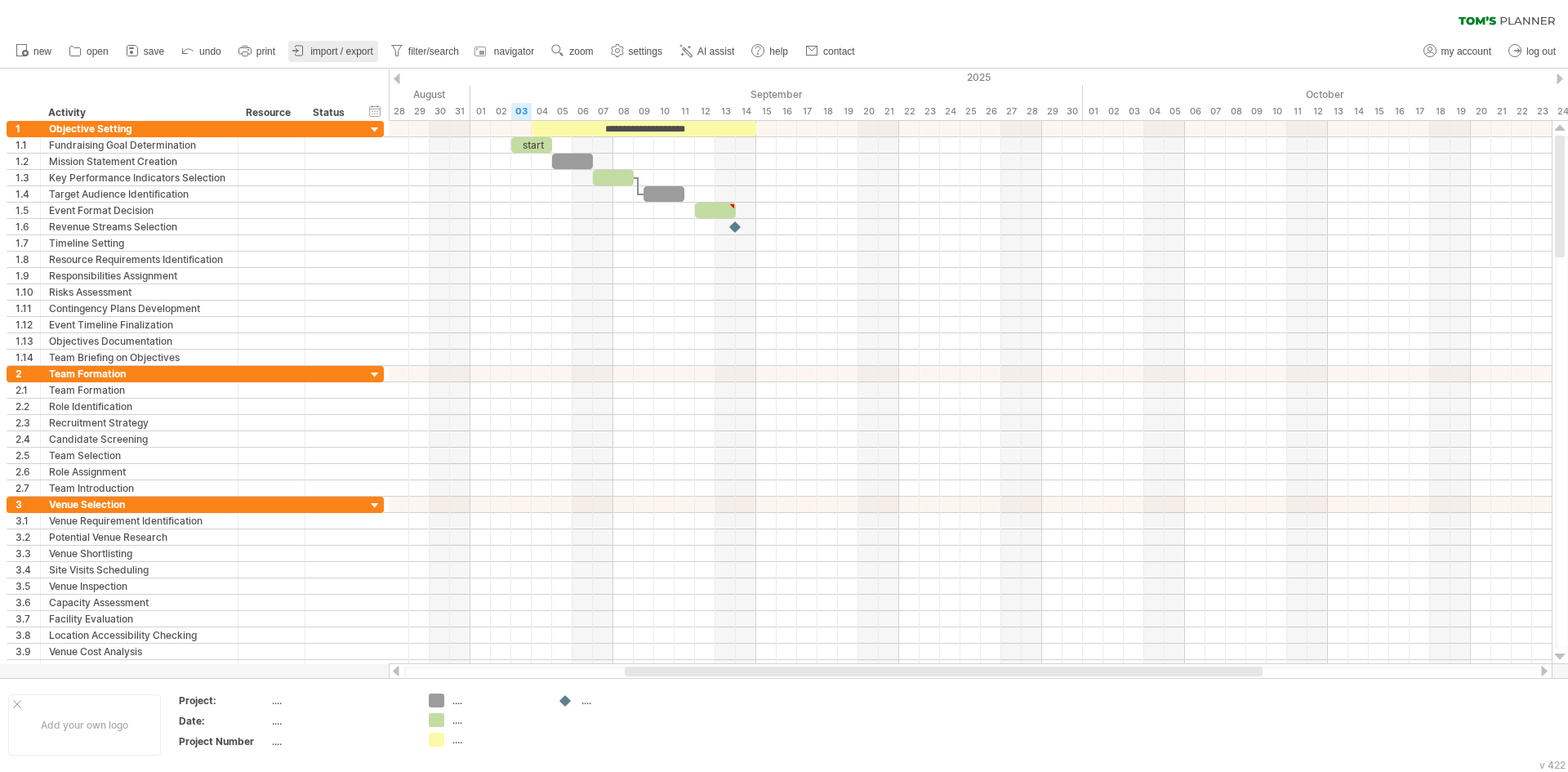
click at [326, 55] on span "import / export" at bounding box center [342, 51] width 62 height 11
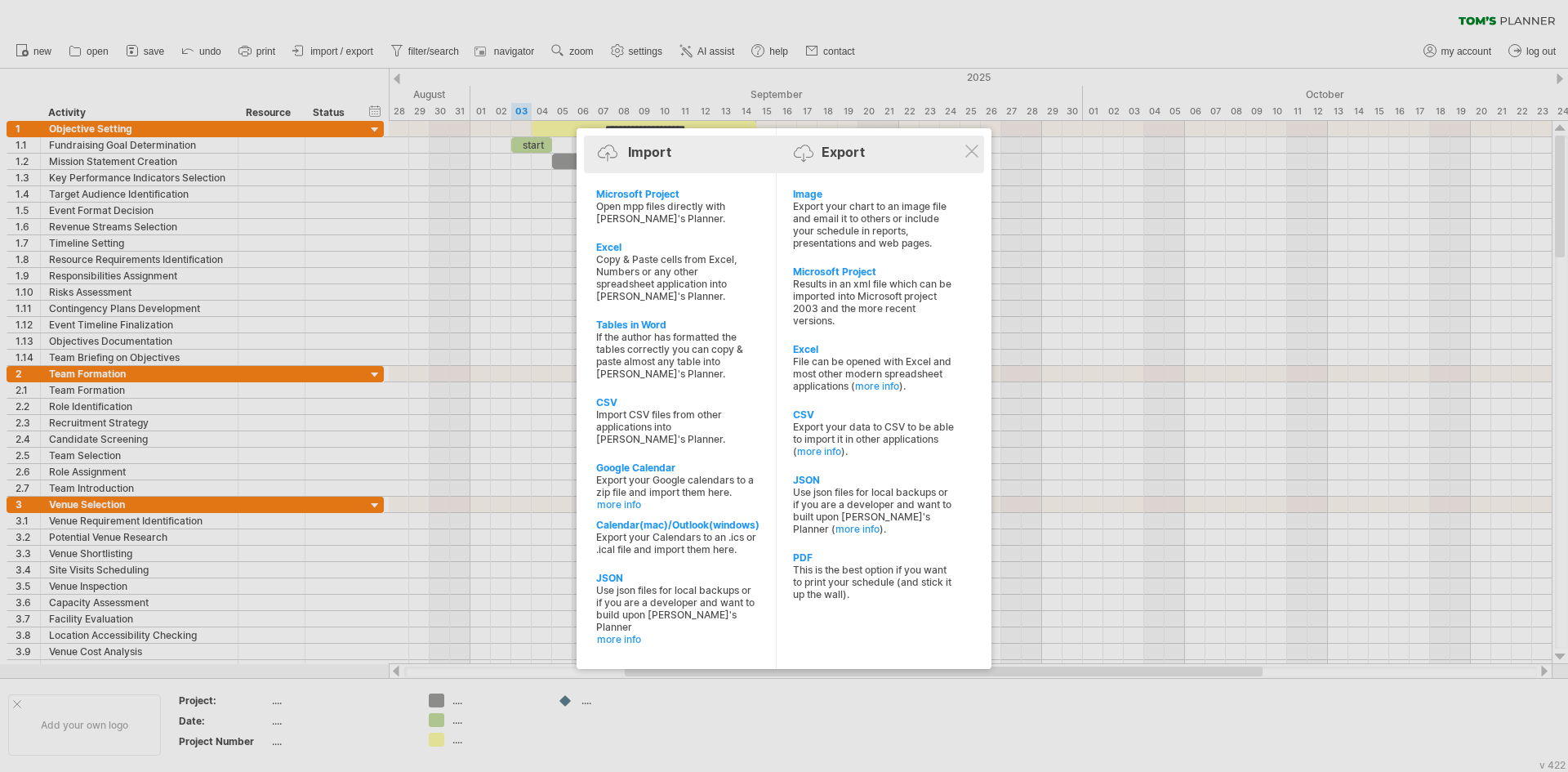
click at [803, 152] on div at bounding box center [807, 158] width 26 height 27
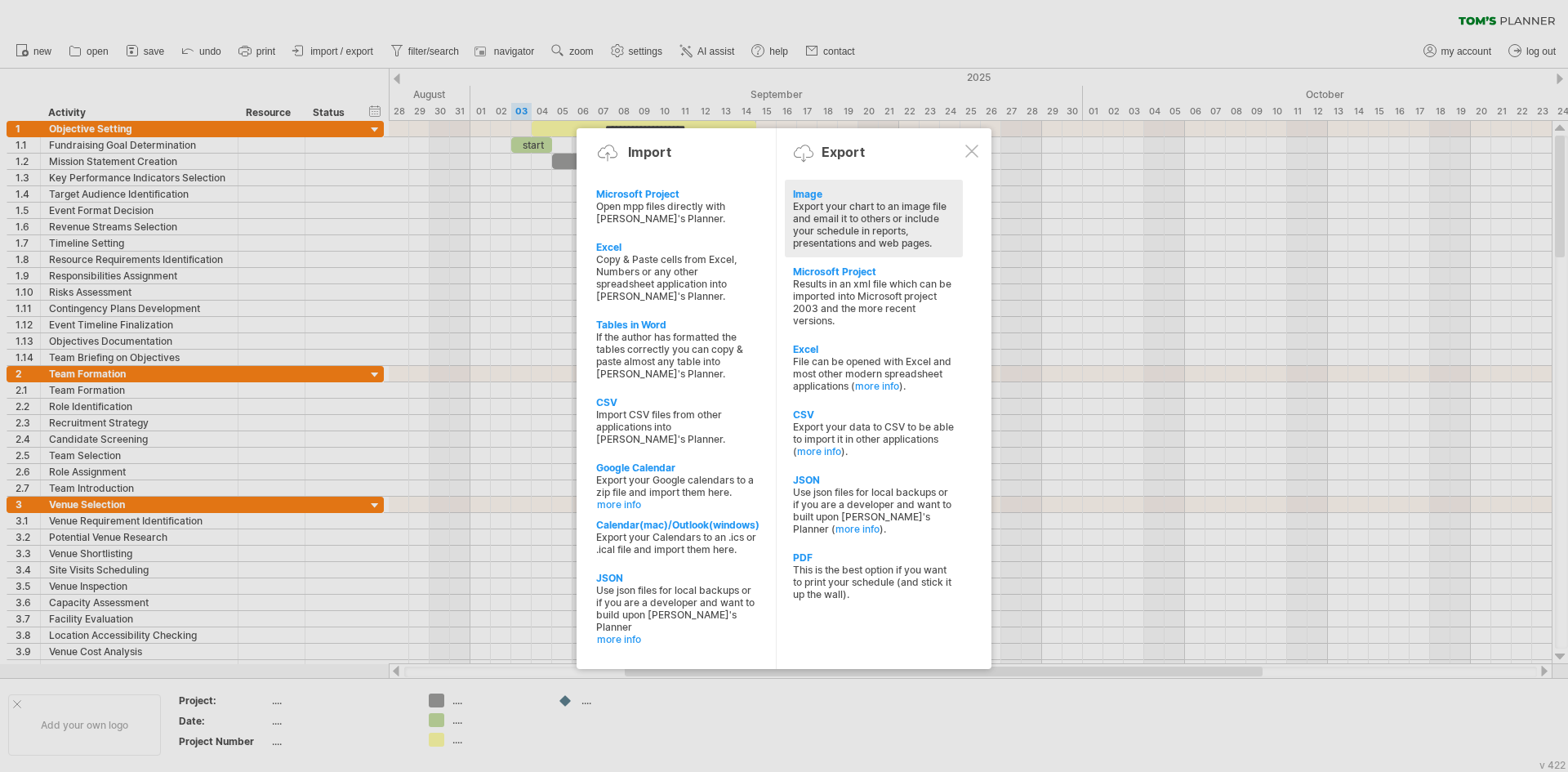
click at [852, 214] on div "Export your chart to an image file and email it to others or include your sched…" at bounding box center [873, 224] width 162 height 49
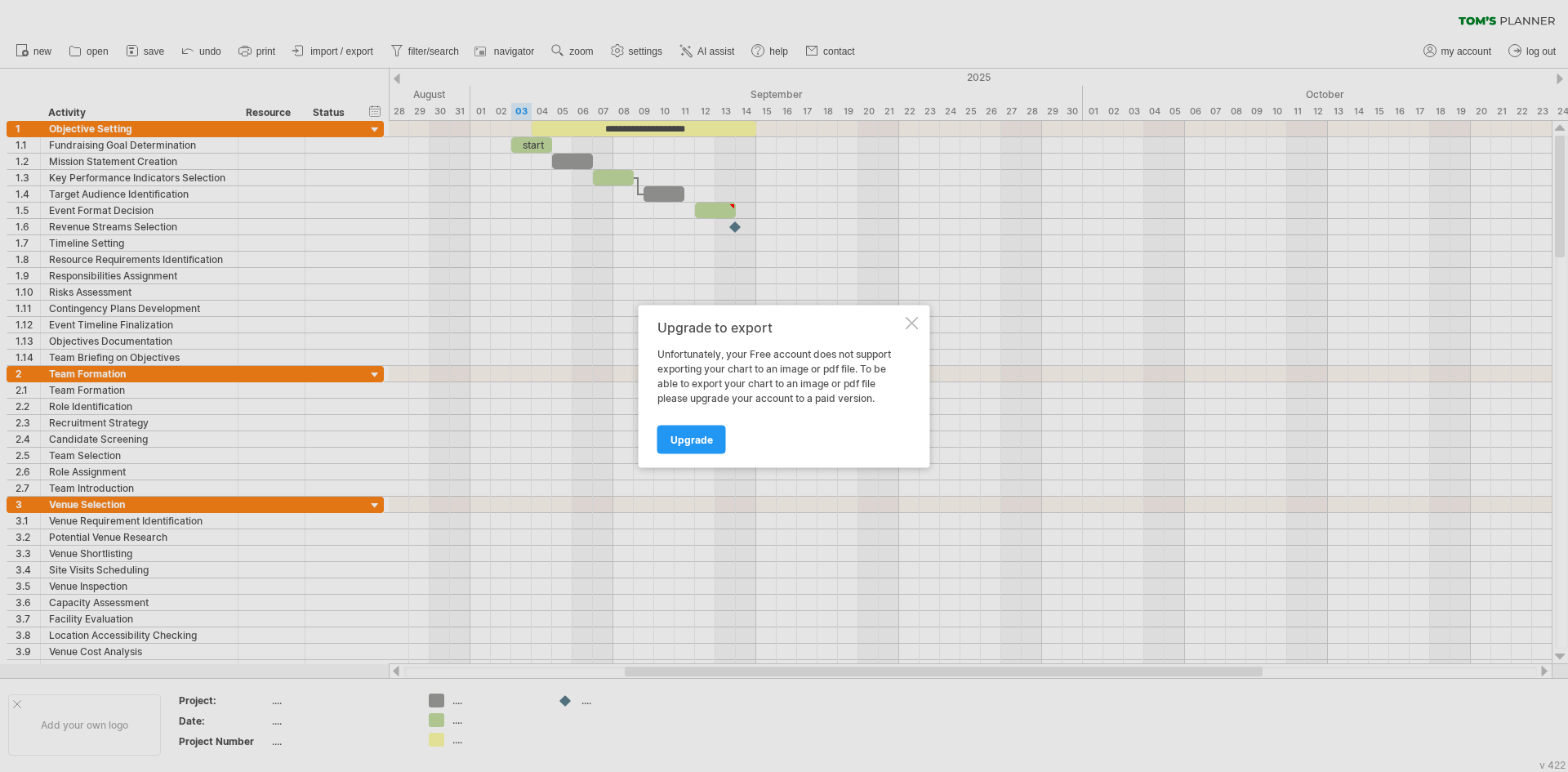
click at [922, 324] on div "Upgrade to export Unfortunately, your Free account does not support exporting y…" at bounding box center [784, 386] width 291 height 163
click at [916, 323] on div at bounding box center [912, 323] width 13 height 13
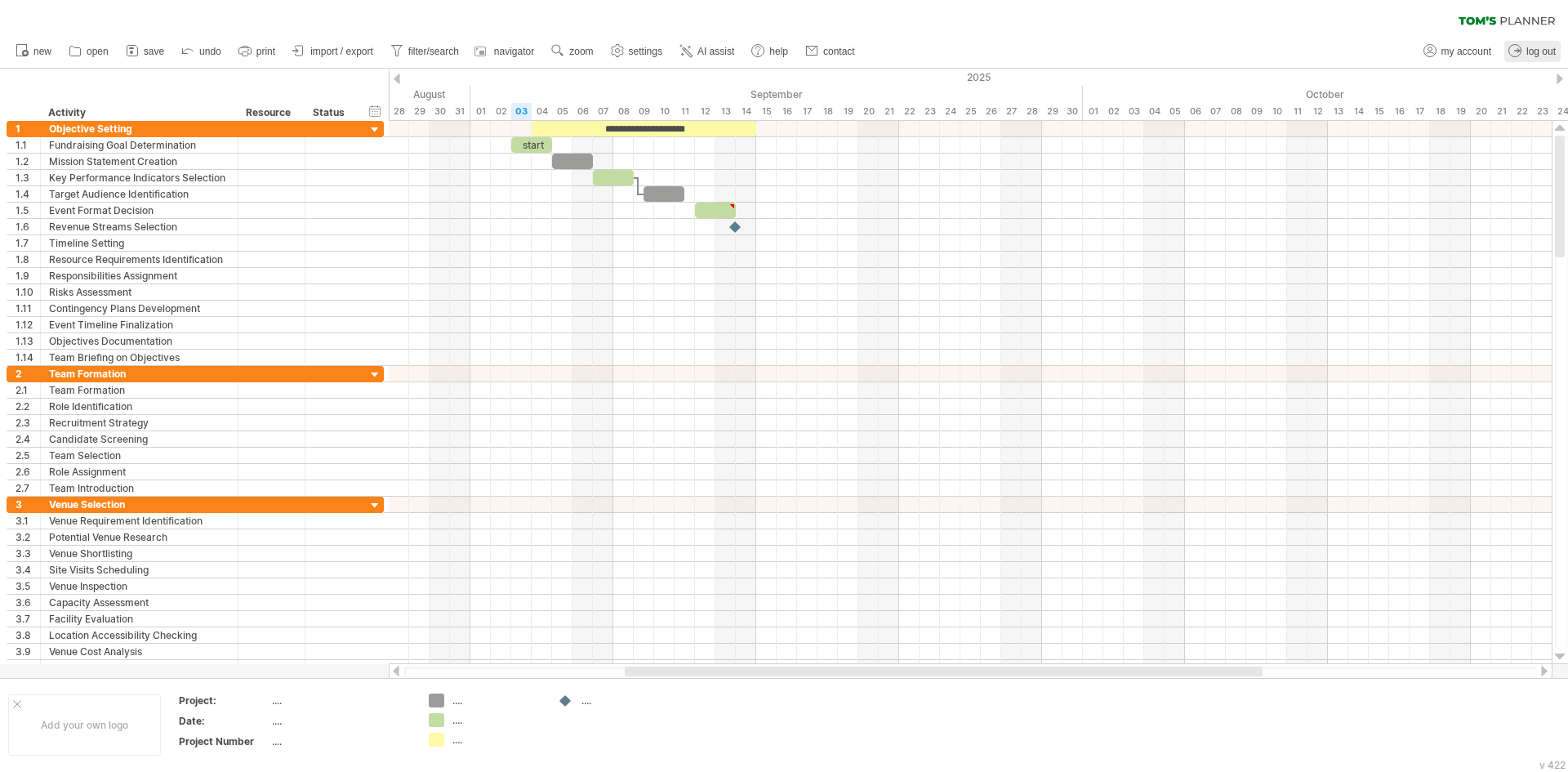
click at [1519, 57] on icon at bounding box center [1514, 50] width 16 height 16
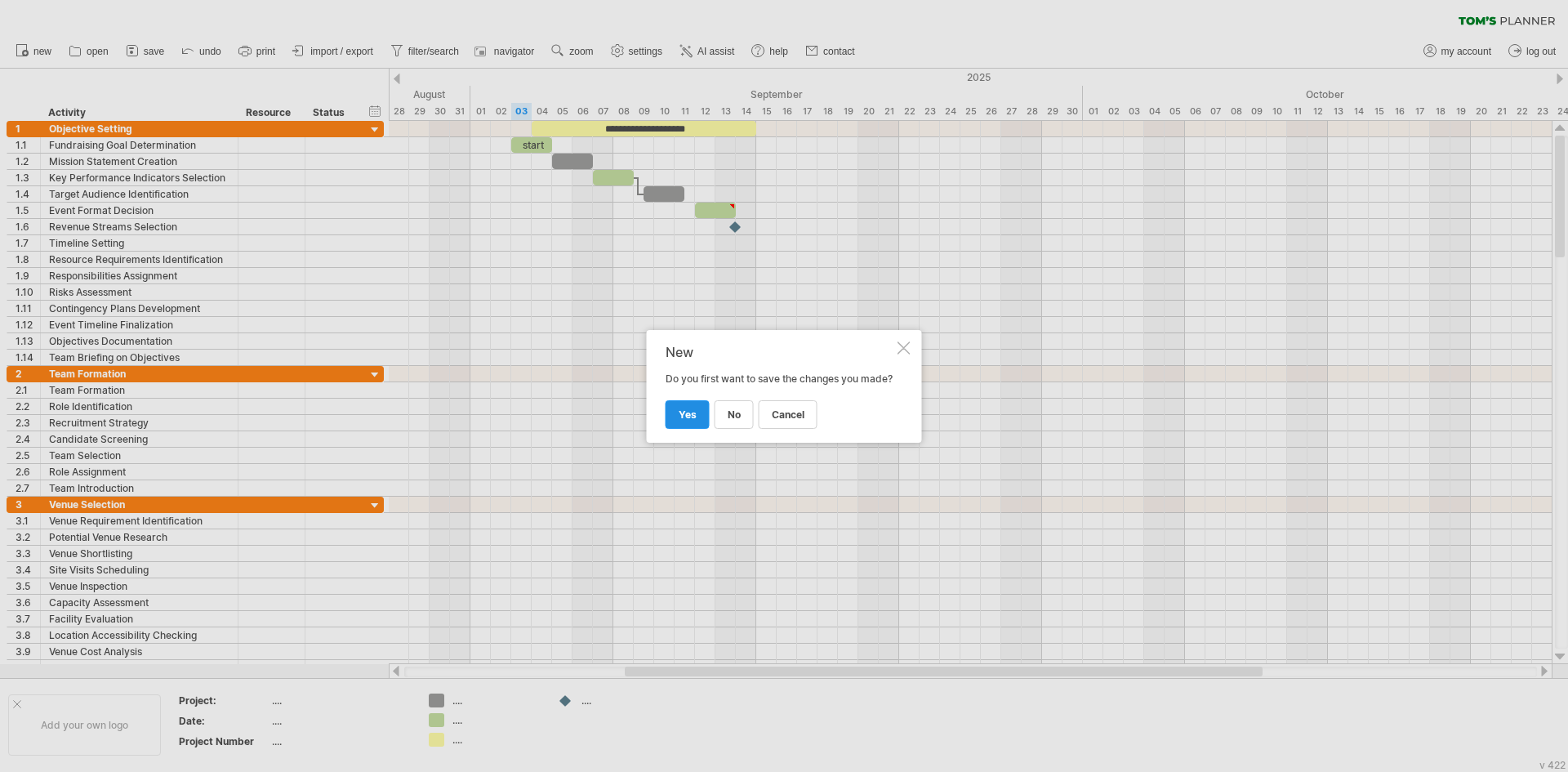
click at [685, 412] on link "yes" at bounding box center [687, 414] width 44 height 28
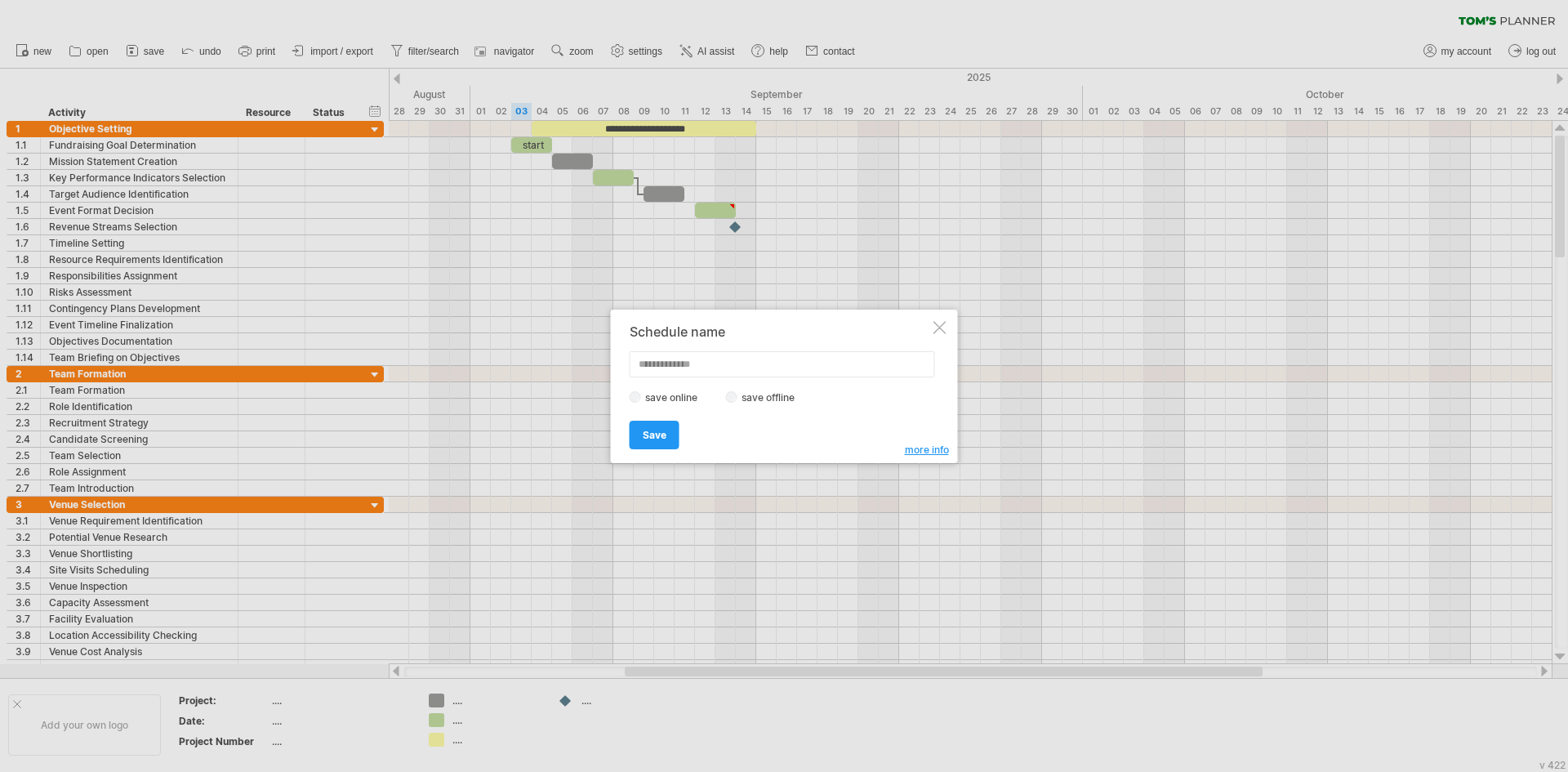
click at [936, 322] on div at bounding box center [941, 327] width 13 height 13
